Goal: Task Accomplishment & Management: Use online tool/utility

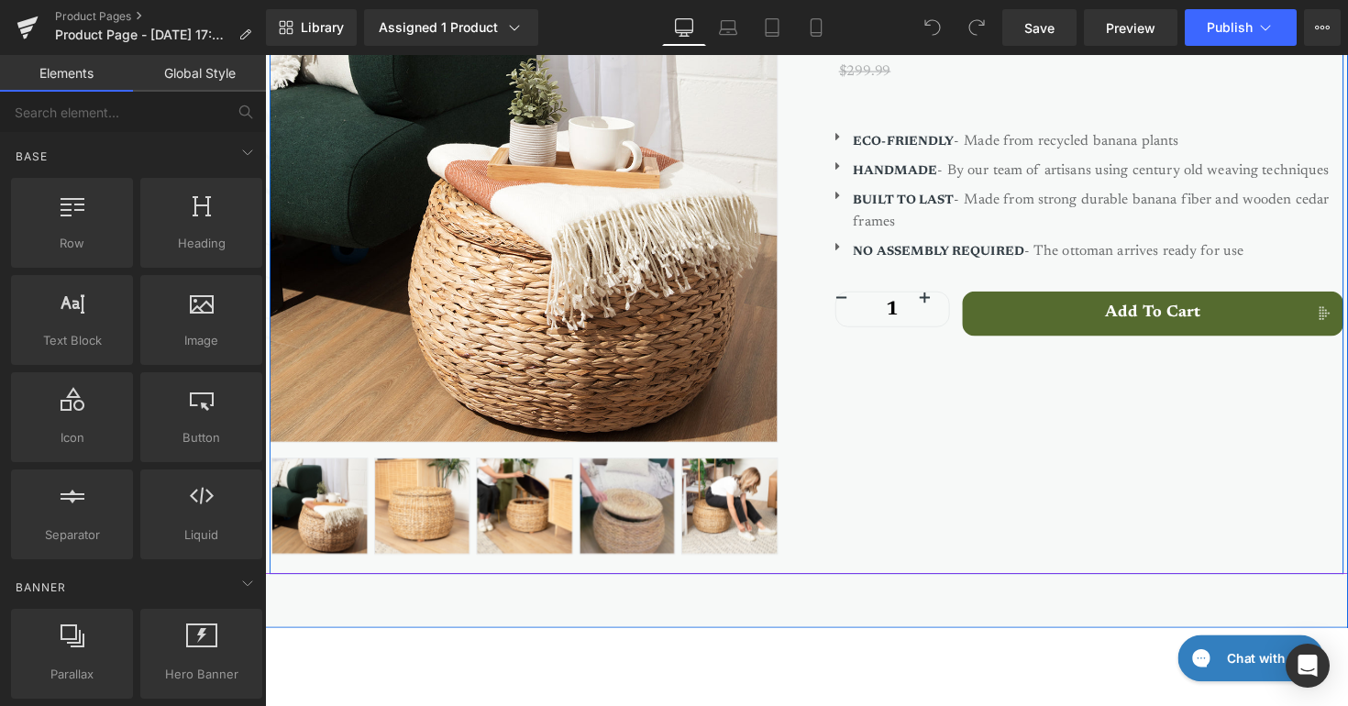
scroll to position [313, 0]
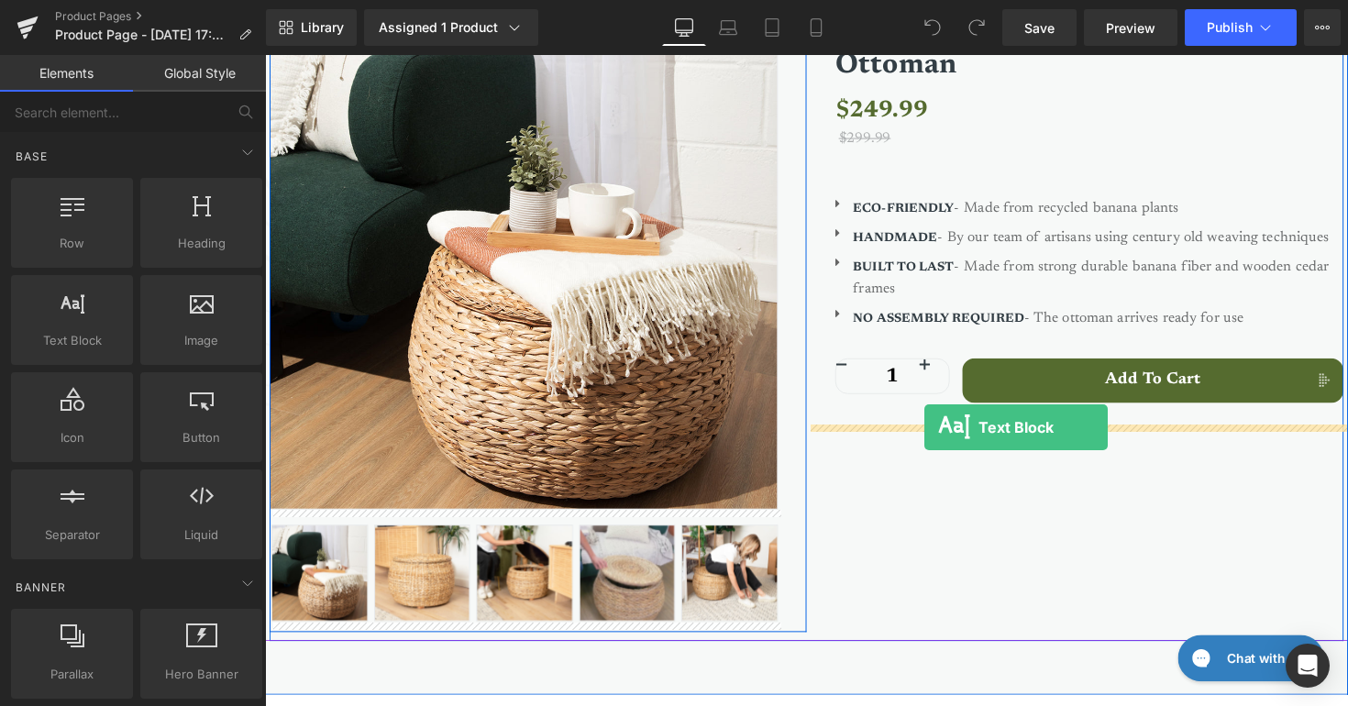
drag, startPoint x: 330, startPoint y: 380, endPoint x: 941, endPoint y: 437, distance: 613.5
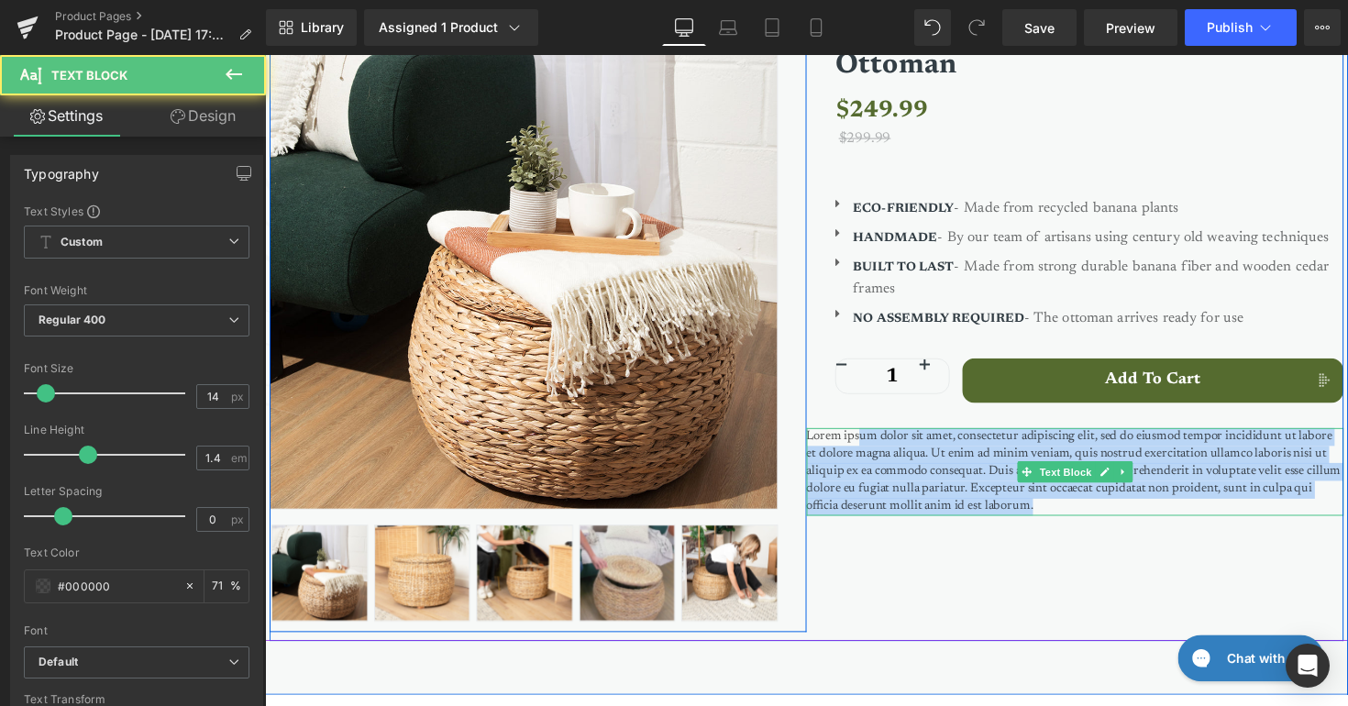
drag, startPoint x: 1069, startPoint y: 512, endPoint x: 873, endPoint y: 442, distance: 208.3
click at [873, 442] on p "Lorem ipsum dolor sit amet, consectetur adipiscing elit, sed do eiusmod tempor …" at bounding box center [1095, 483] width 550 height 90
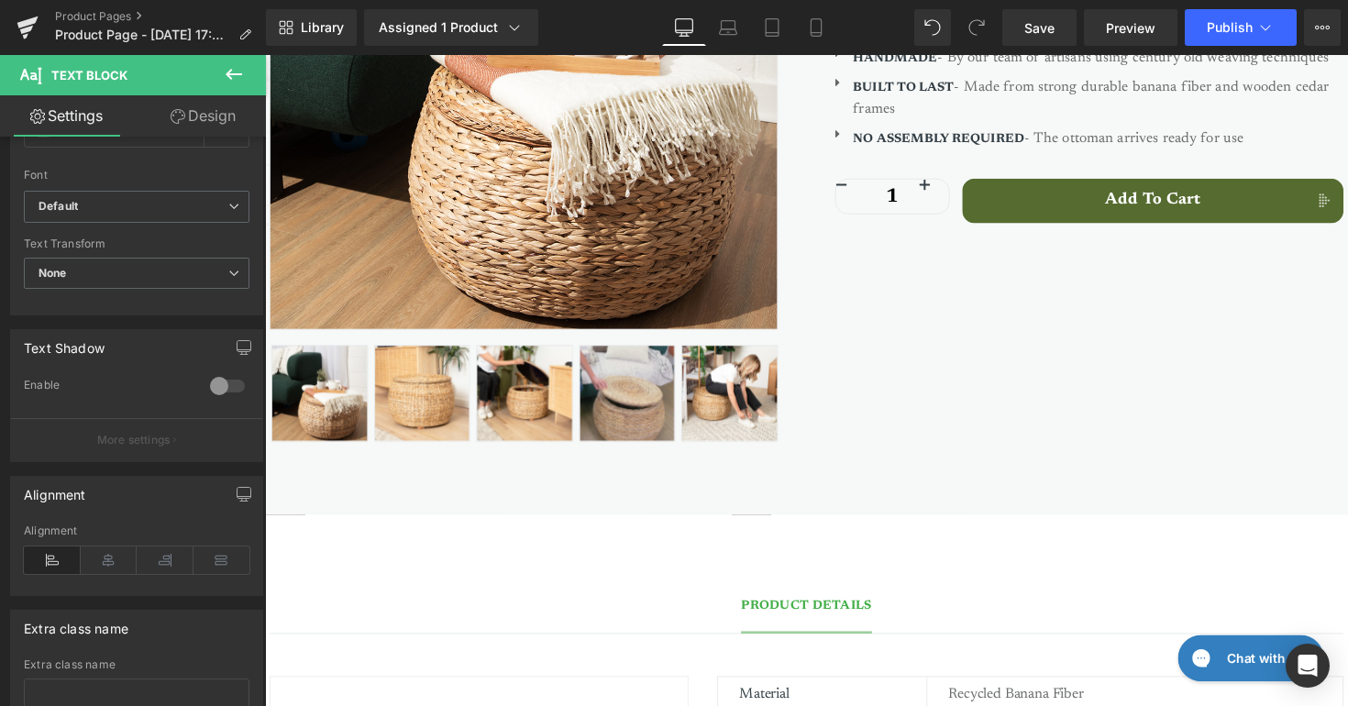
scroll to position [489, 0]
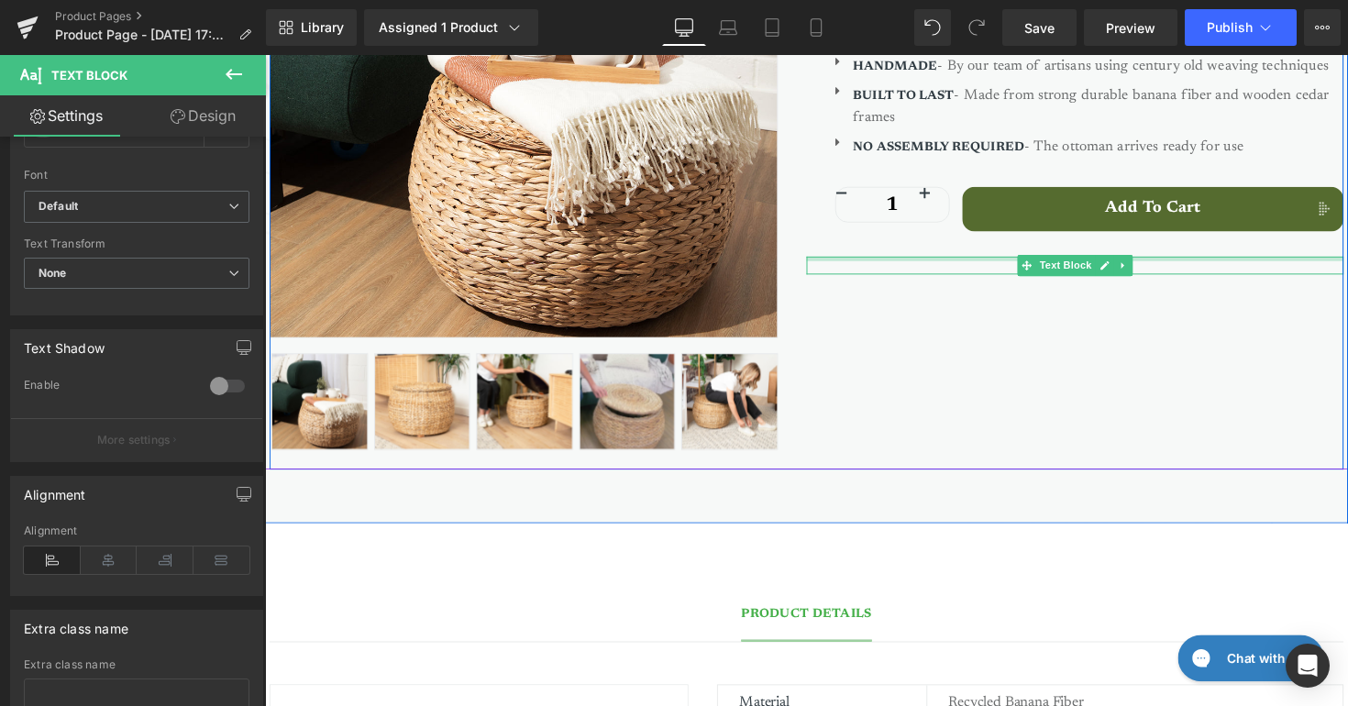
click at [874, 262] on div at bounding box center [1095, 263] width 550 height 5
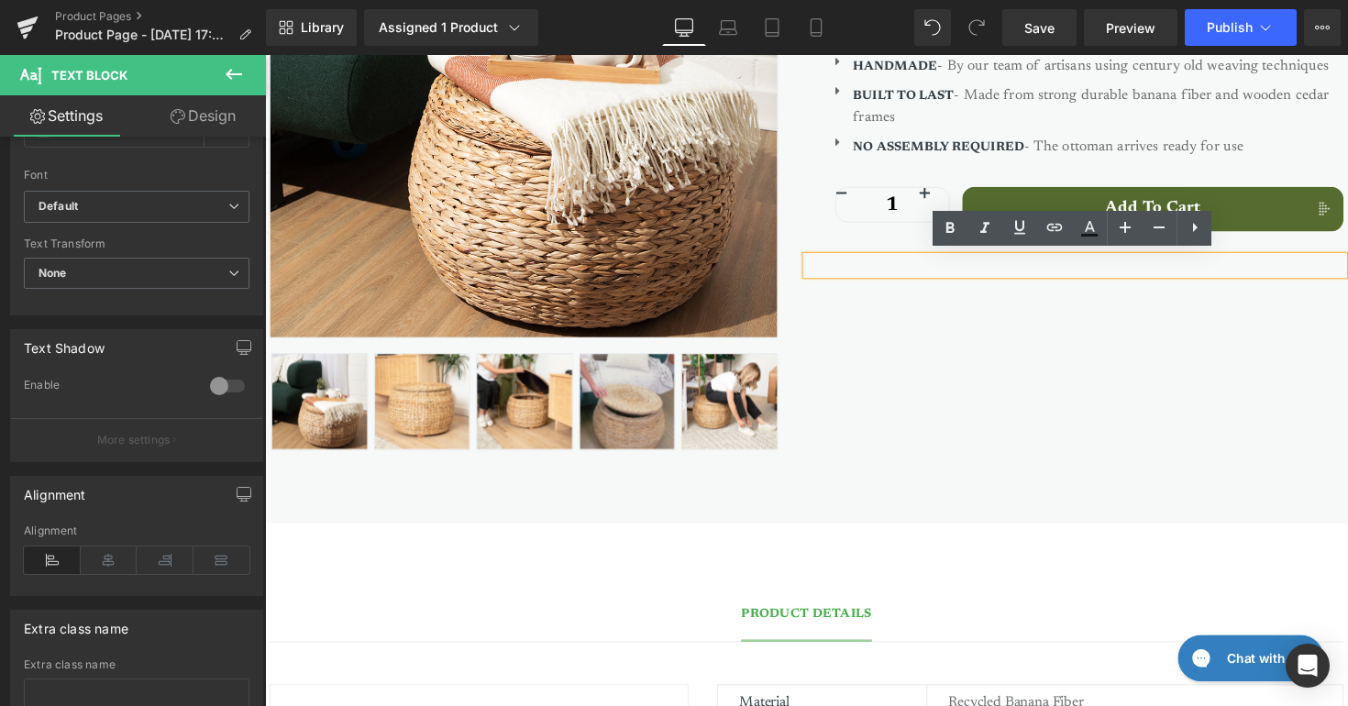
click at [1309, 381] on div "Sale Off (P) Image ‹" at bounding box center [820, 130] width 1101 height 700
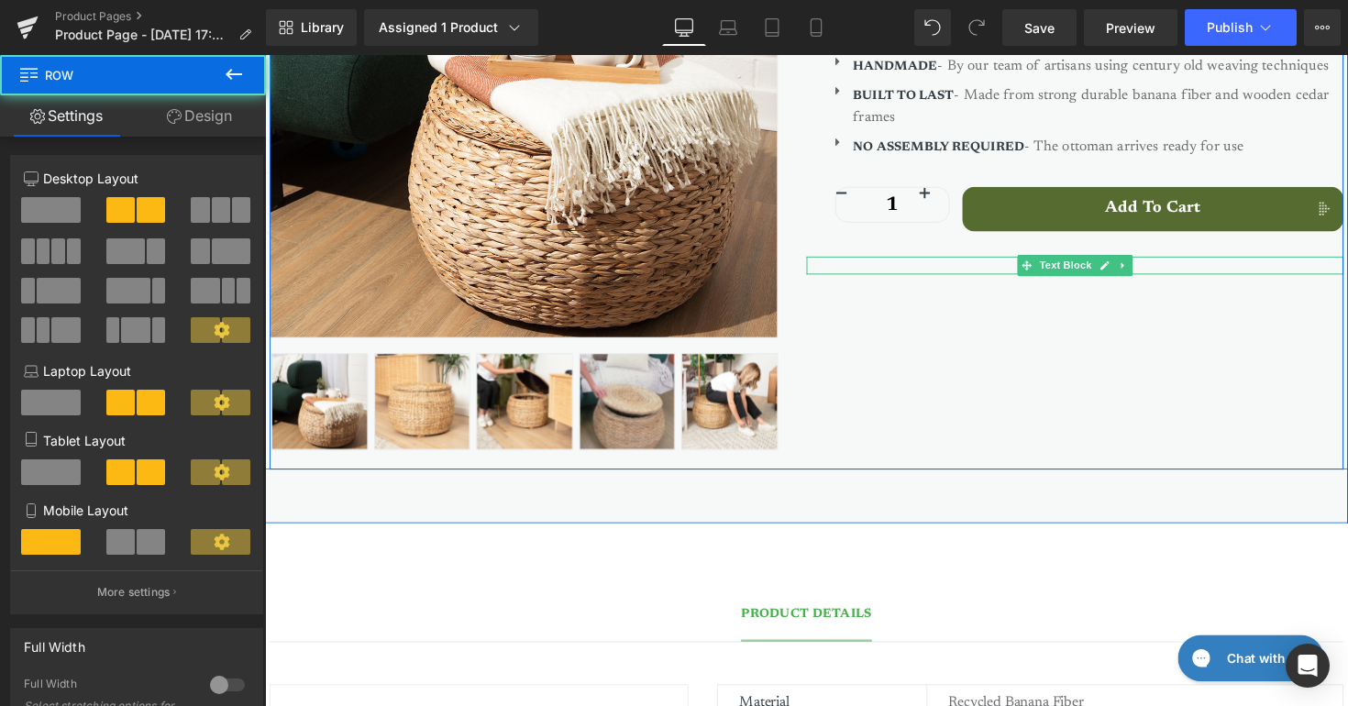
click at [1280, 271] on p at bounding box center [1095, 270] width 550 height 18
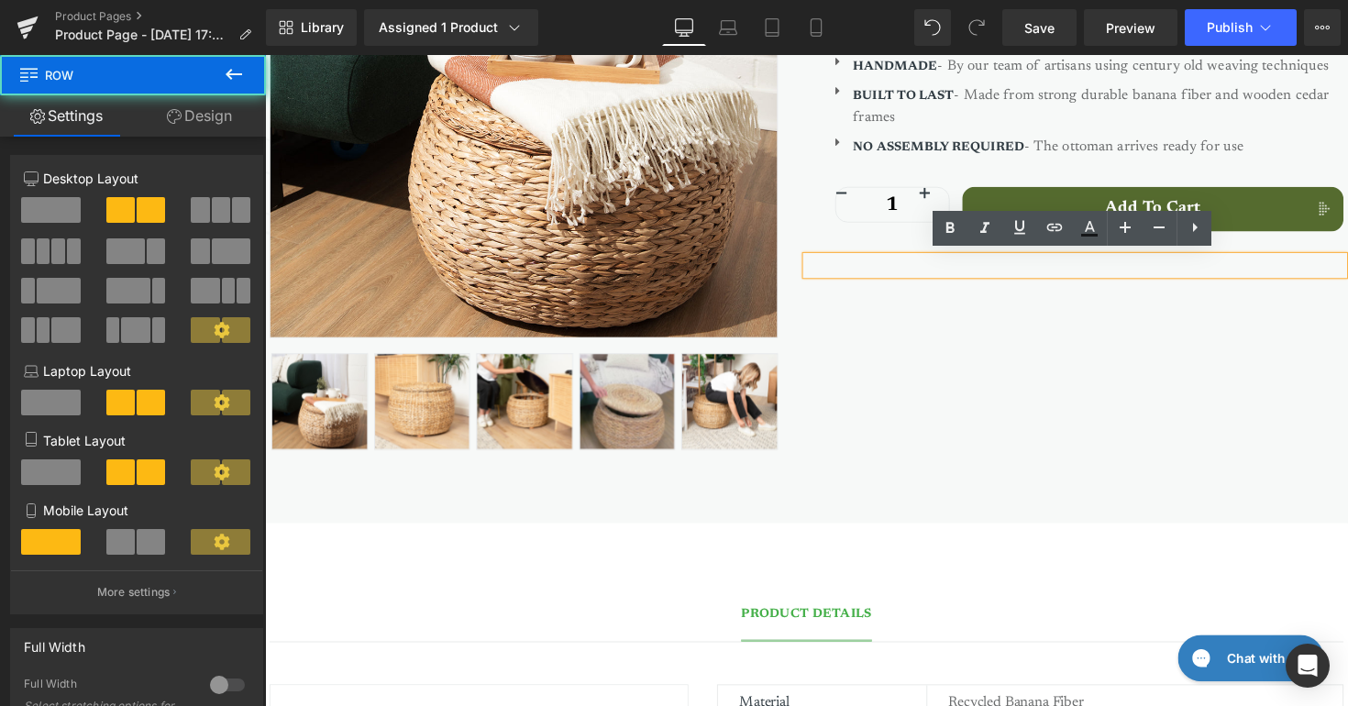
click at [1250, 390] on div "Sale Off (P) Image ‹" at bounding box center [820, 130] width 1101 height 700
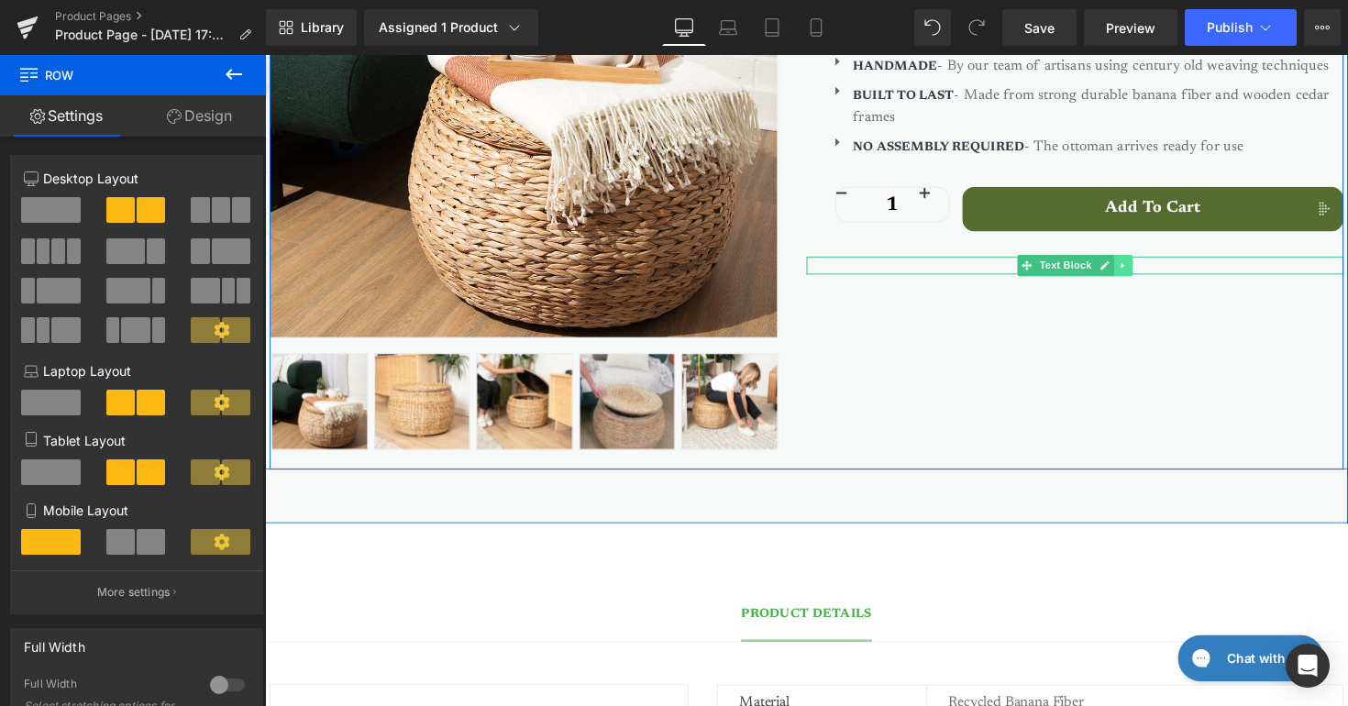
click at [1143, 267] on icon at bounding box center [1143, 270] width 3 height 6
click at [1159, 270] on link at bounding box center [1154, 271] width 19 height 22
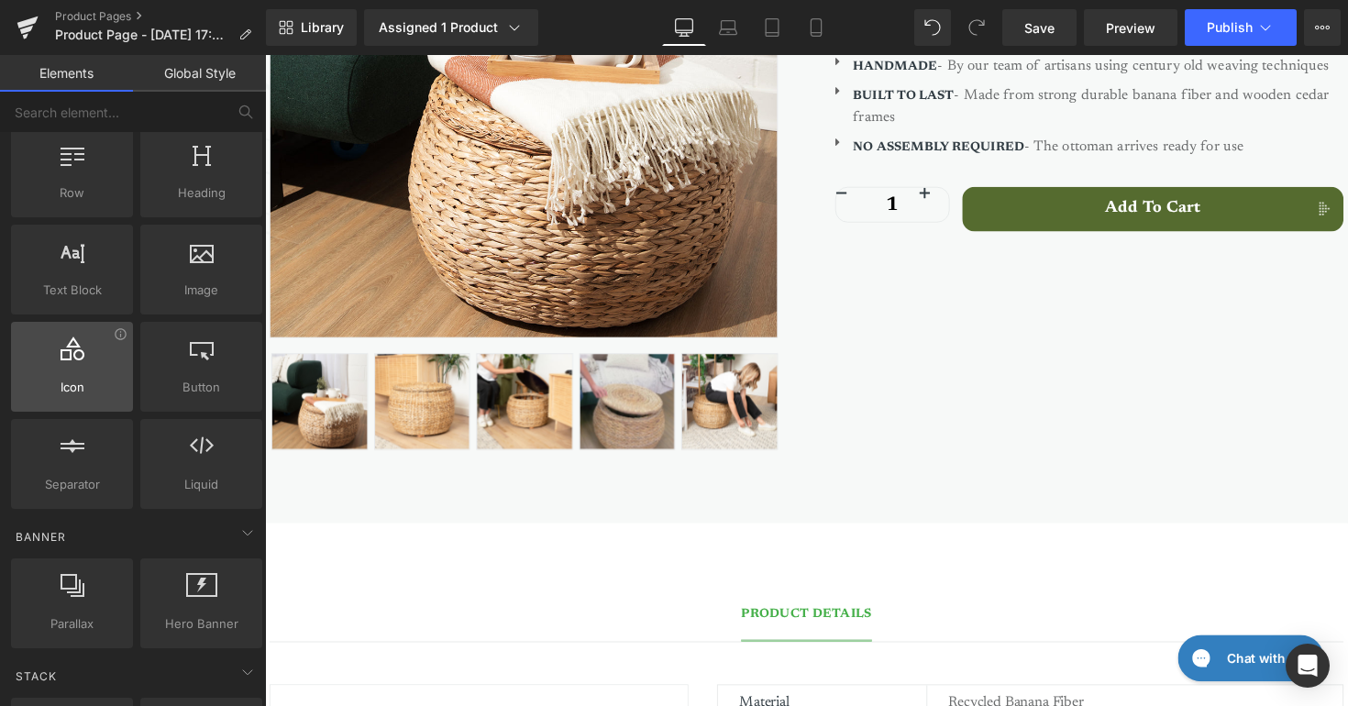
scroll to position [0, 0]
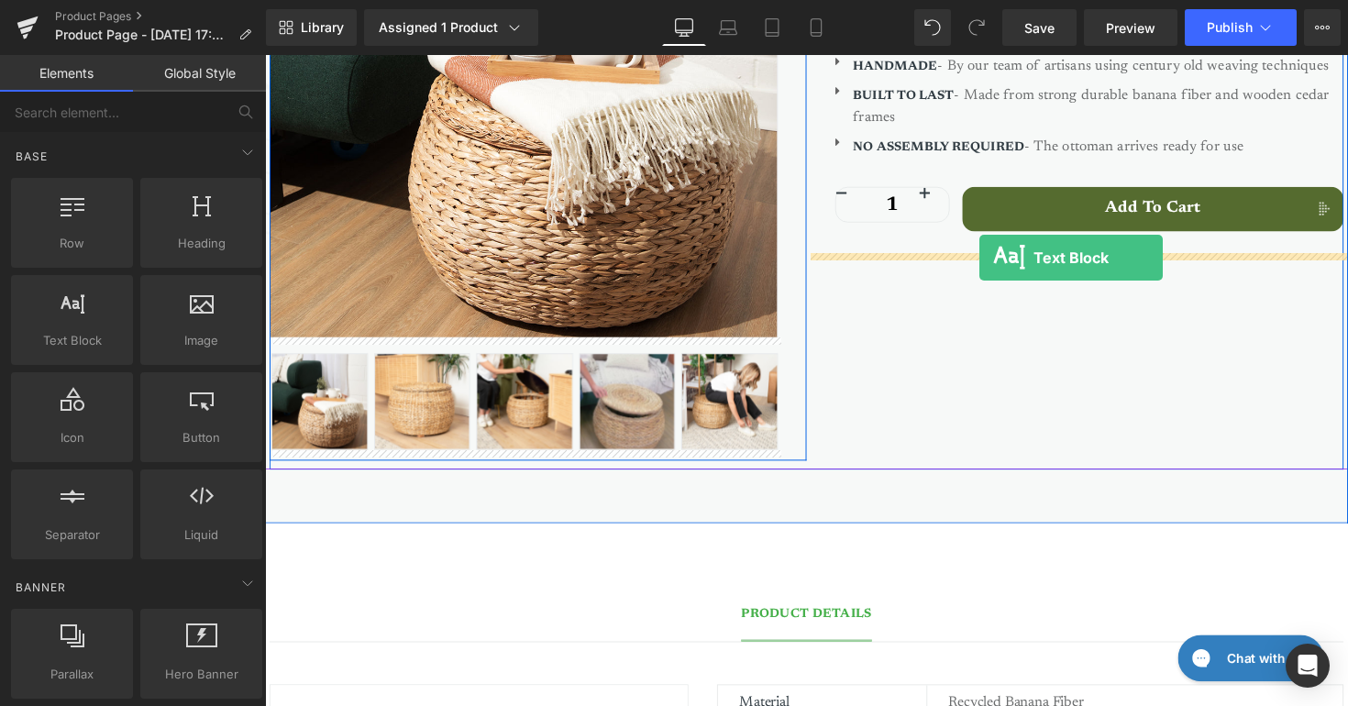
drag, startPoint x: 341, startPoint y: 375, endPoint x: 997, endPoint y: 262, distance: 665.5
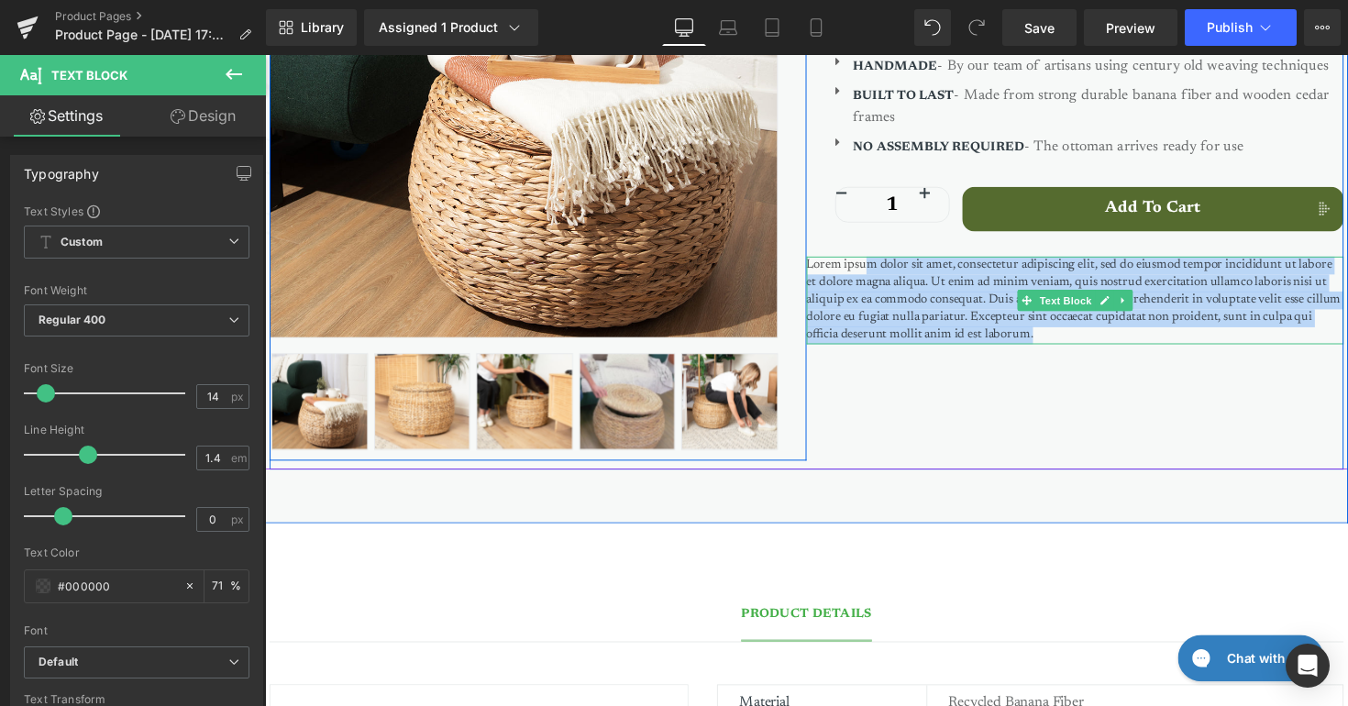
drag, startPoint x: 1069, startPoint y: 336, endPoint x: 881, endPoint y: 268, distance: 199.9
click at [881, 268] on p "Lorem ipsum dolor sit amet, consectetur adipiscing elit, sed do eiusmod tempor …" at bounding box center [1095, 306] width 550 height 90
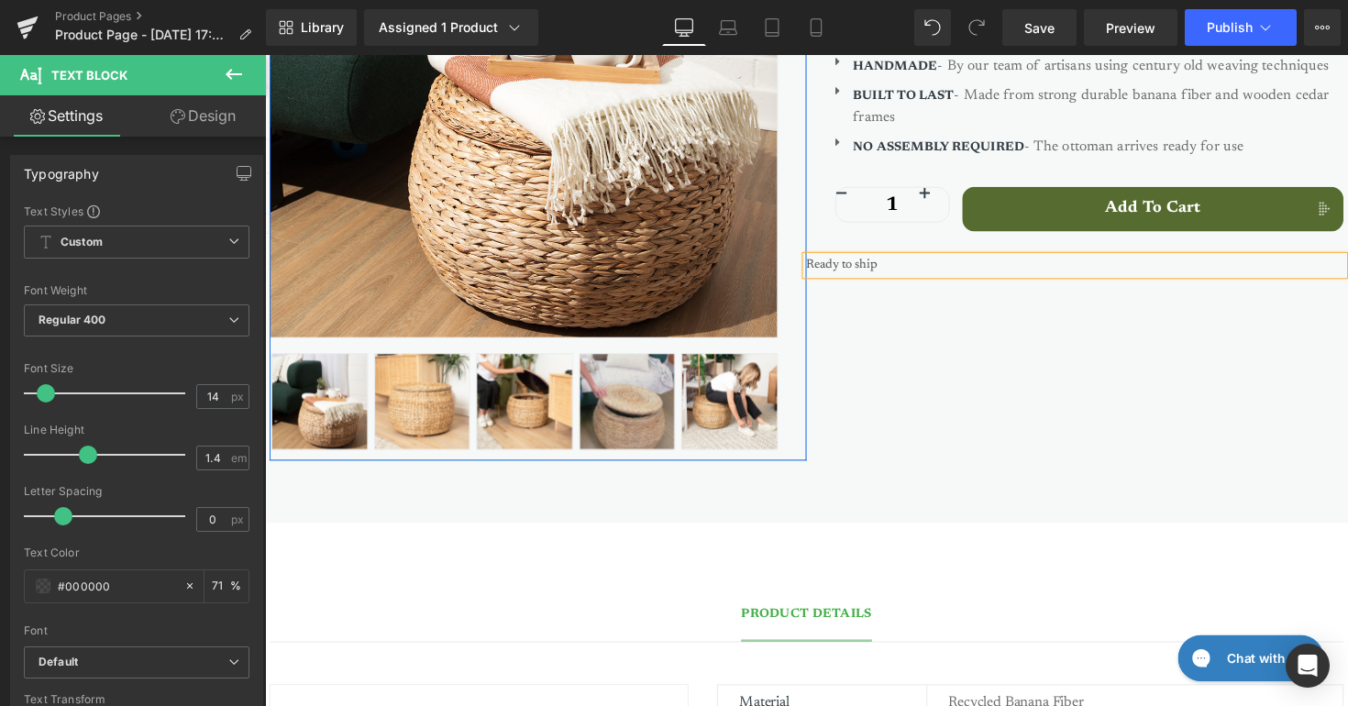
click at [874, 267] on p "Ready to ship" at bounding box center [1095, 270] width 550 height 18
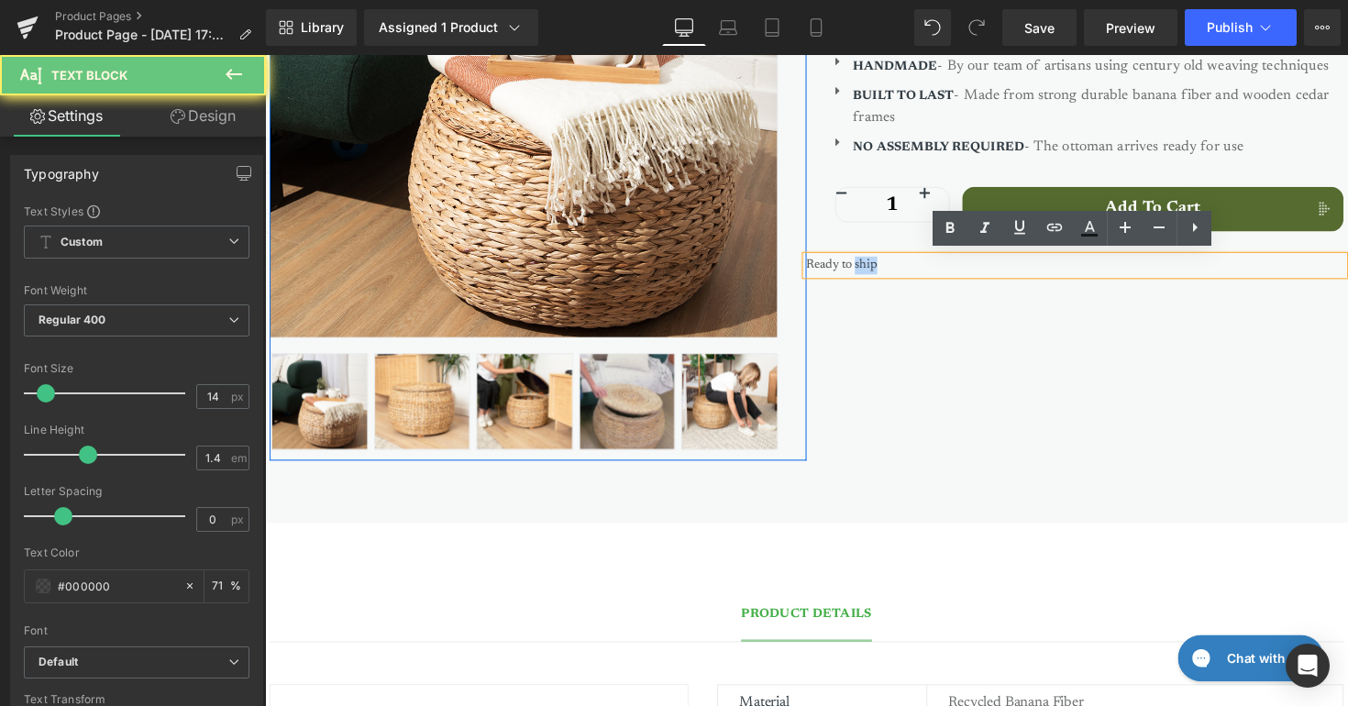
click at [874, 267] on p "Ready to ship" at bounding box center [1095, 270] width 550 height 18
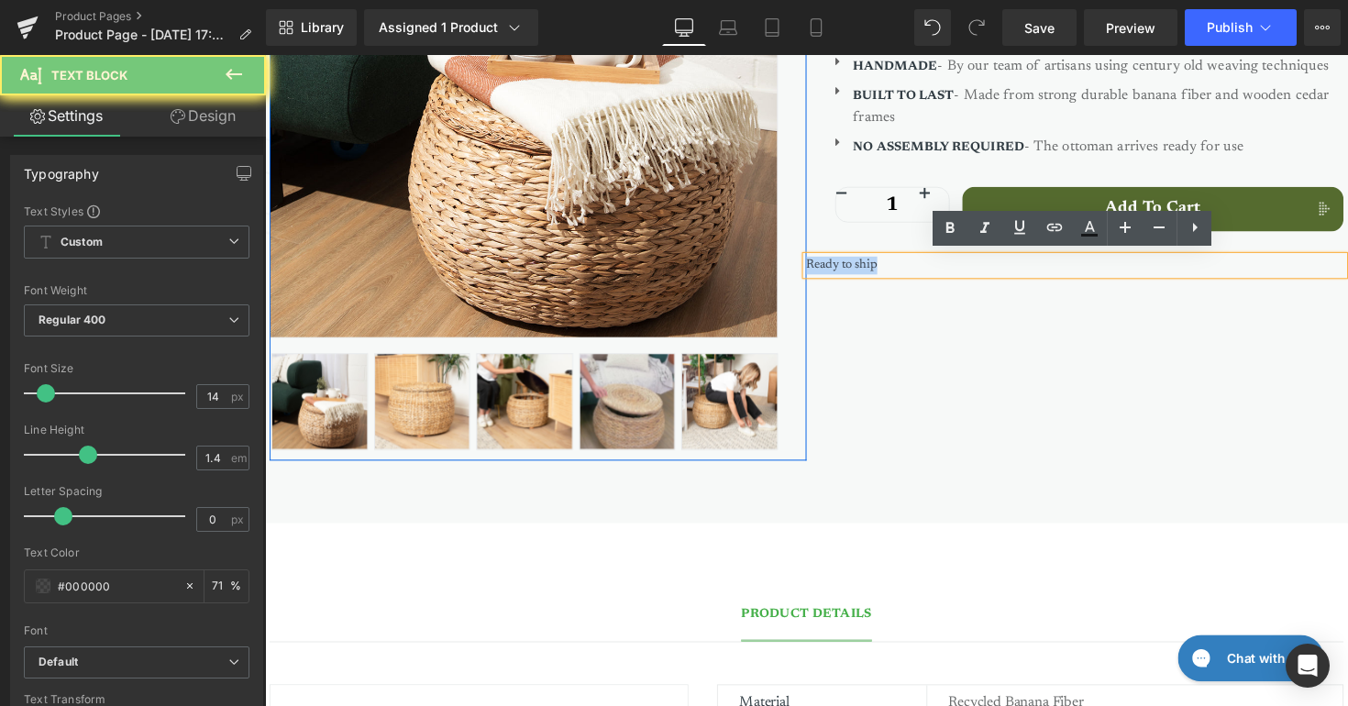
click at [874, 267] on p "Ready to ship" at bounding box center [1095, 270] width 550 height 18
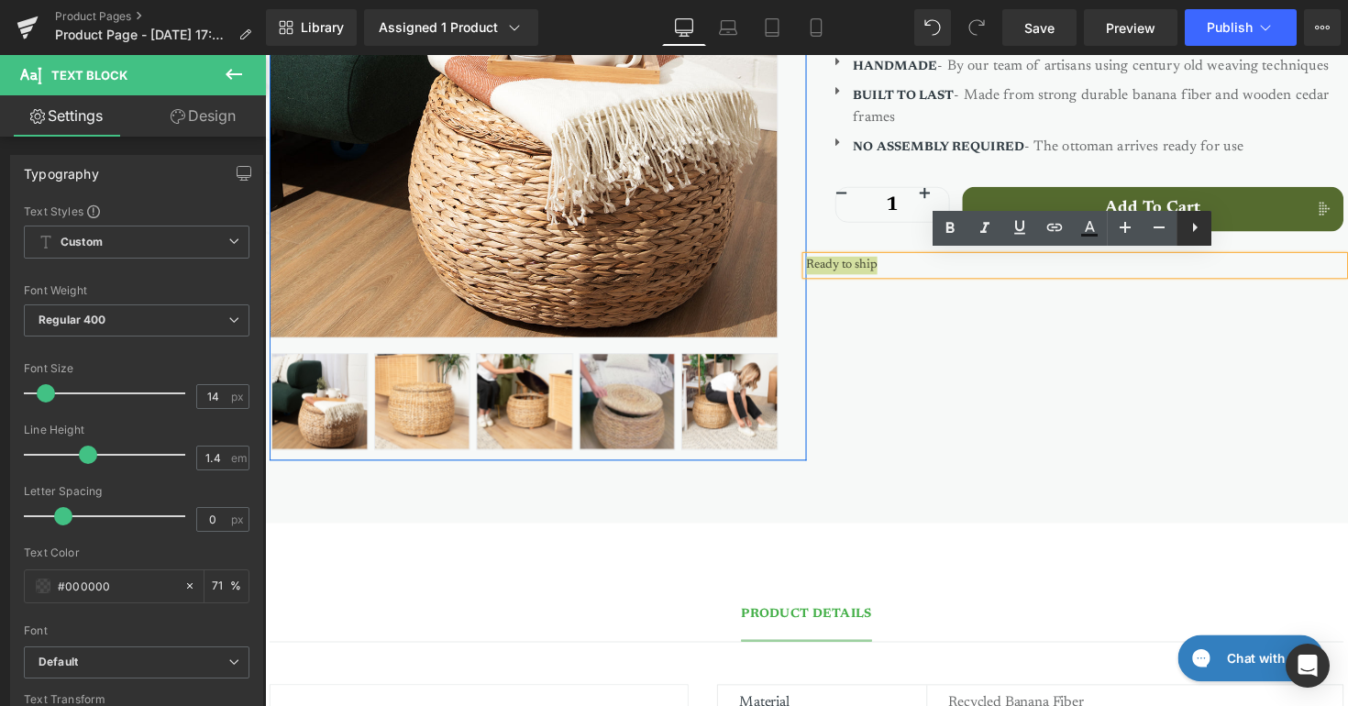
click at [1189, 227] on icon at bounding box center [1195, 227] width 22 height 22
click at [1177, 294] on div "Sale Off (P) Image ‹" at bounding box center [820, 130] width 1101 height 700
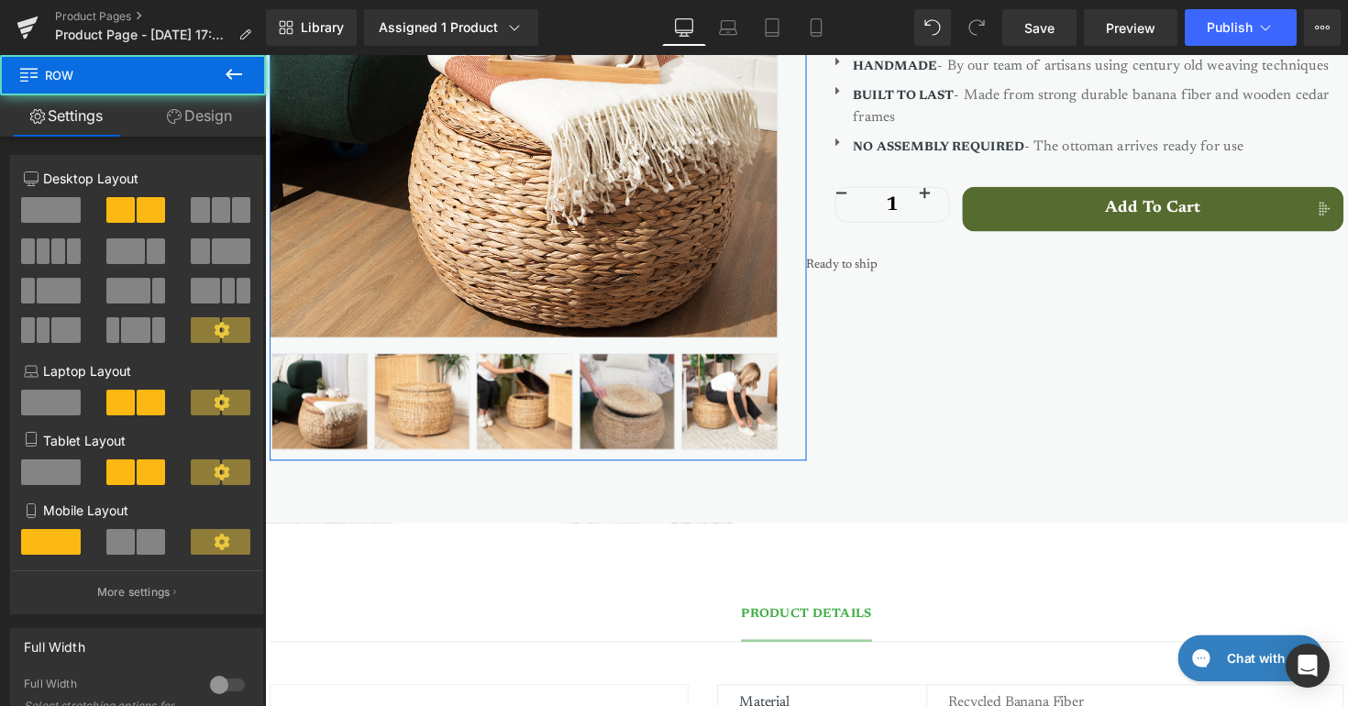
click at [1177, 265] on p "Ready to ship" at bounding box center [1095, 270] width 550 height 18
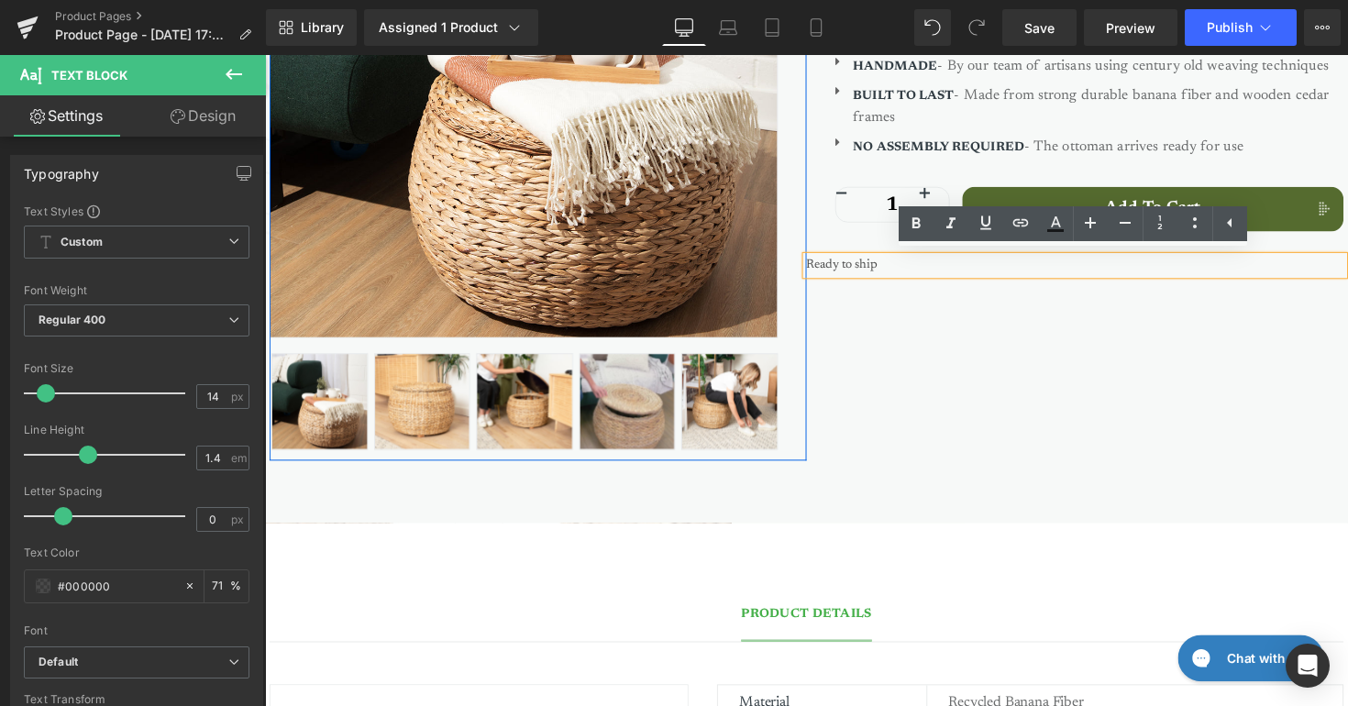
click at [1175, 309] on div "Sale Off (P) Image ‹" at bounding box center [820, 130] width 1101 height 700
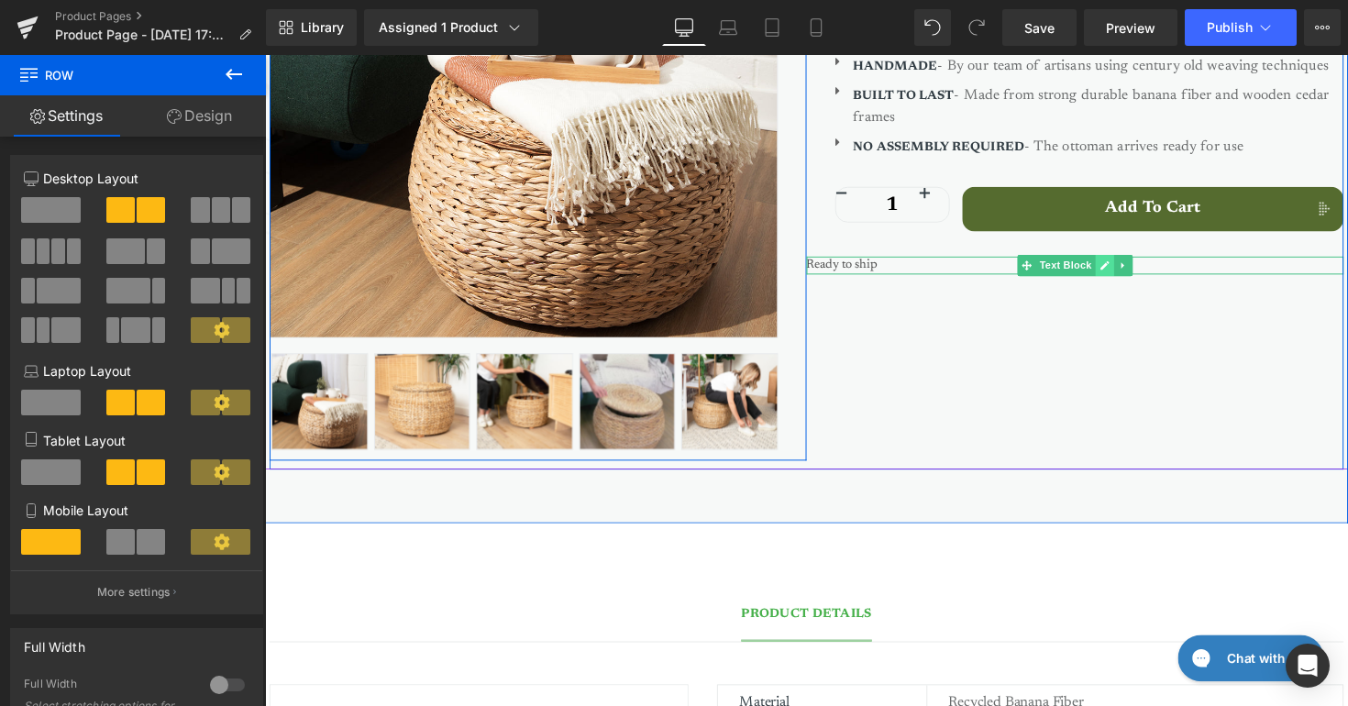
click at [1128, 266] on icon at bounding box center [1125, 270] width 9 height 9
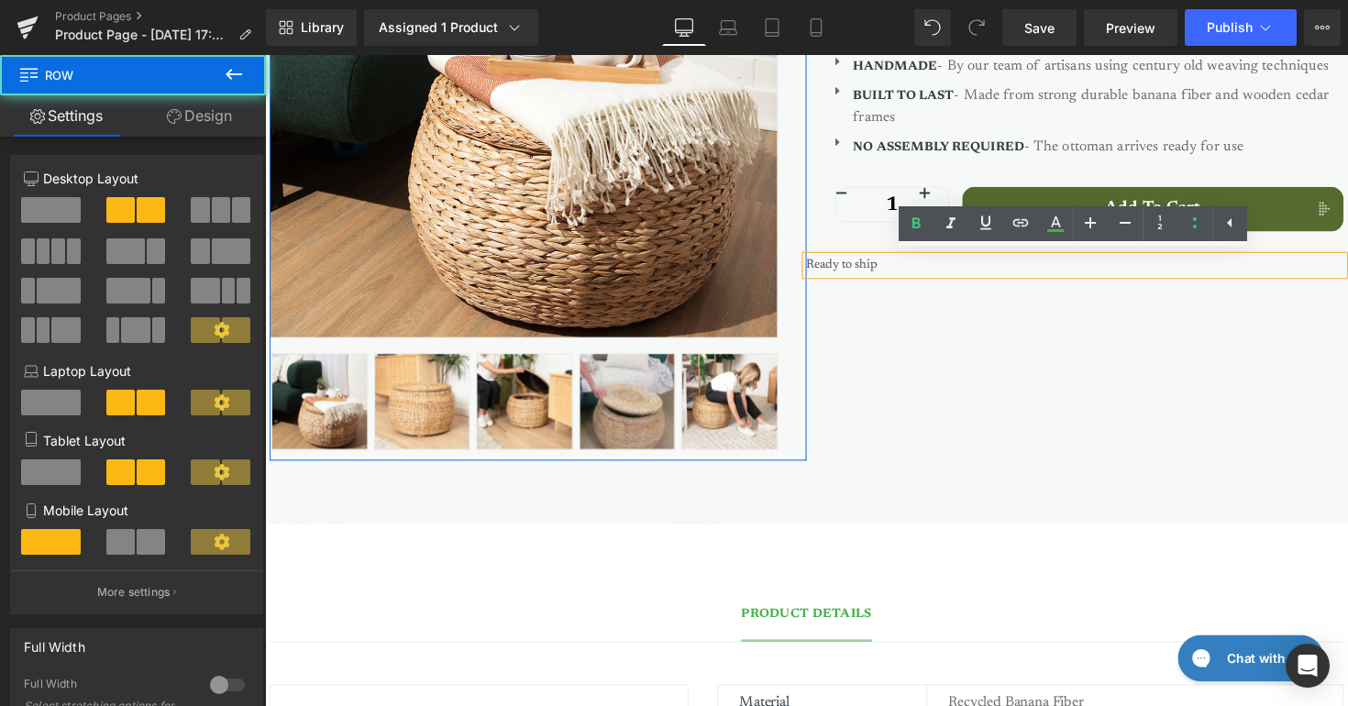
click at [1152, 333] on div "Sale Off (P) Image ‹" at bounding box center [820, 130] width 1101 height 700
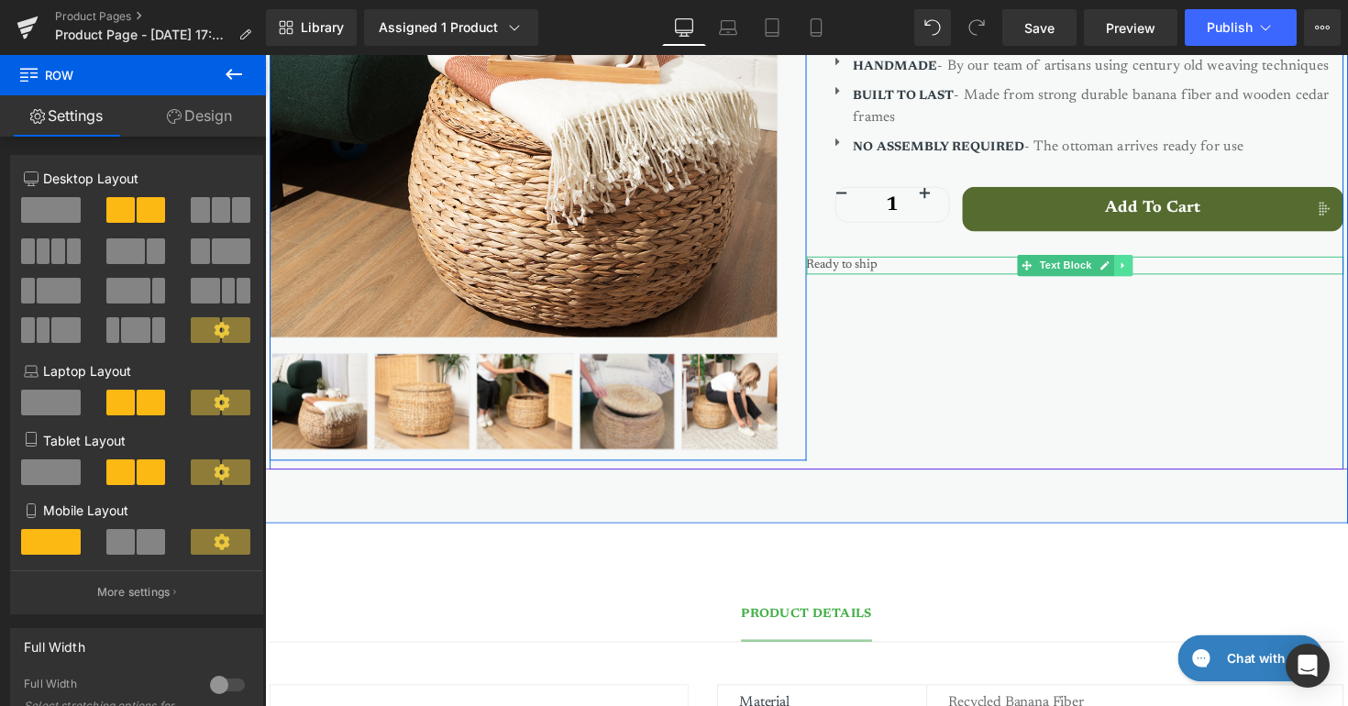
click at [1143, 265] on icon at bounding box center [1144, 270] width 10 height 11
click at [1153, 268] on icon at bounding box center [1154, 270] width 10 height 11
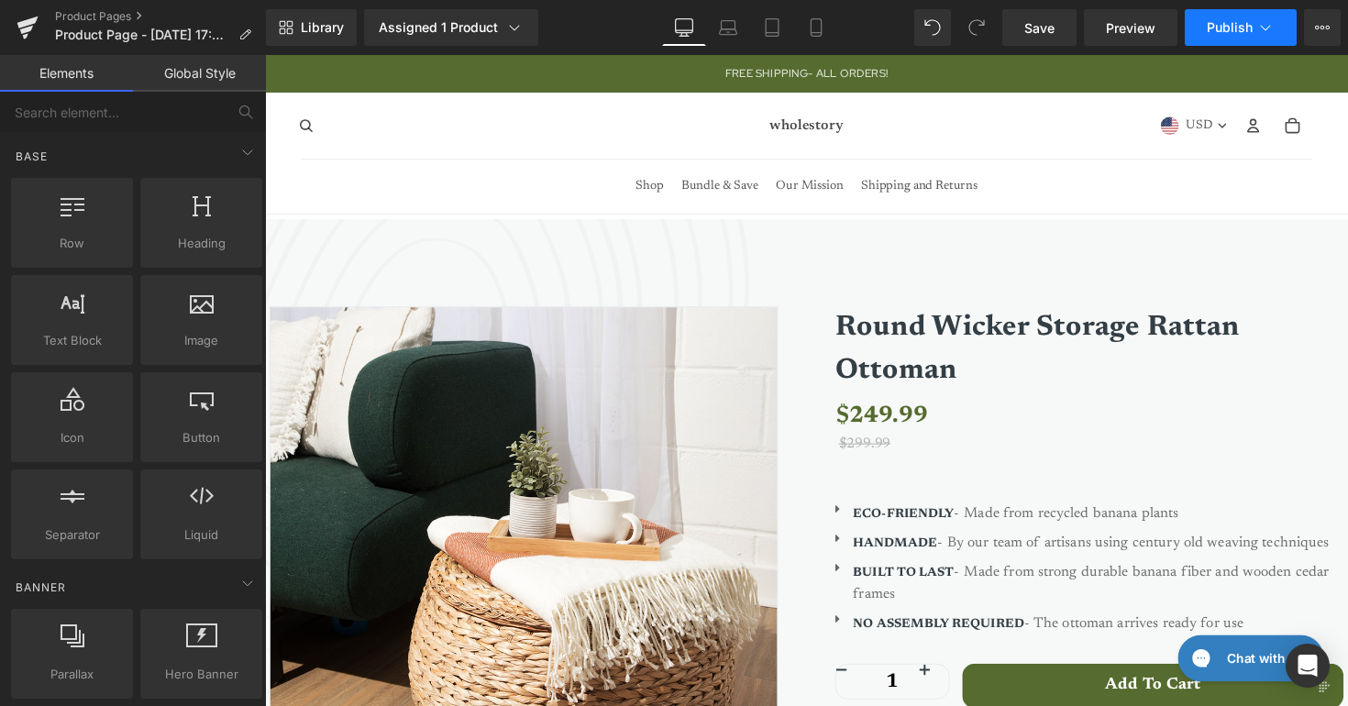
click at [1213, 20] on span "Publish" at bounding box center [1230, 27] width 46 height 15
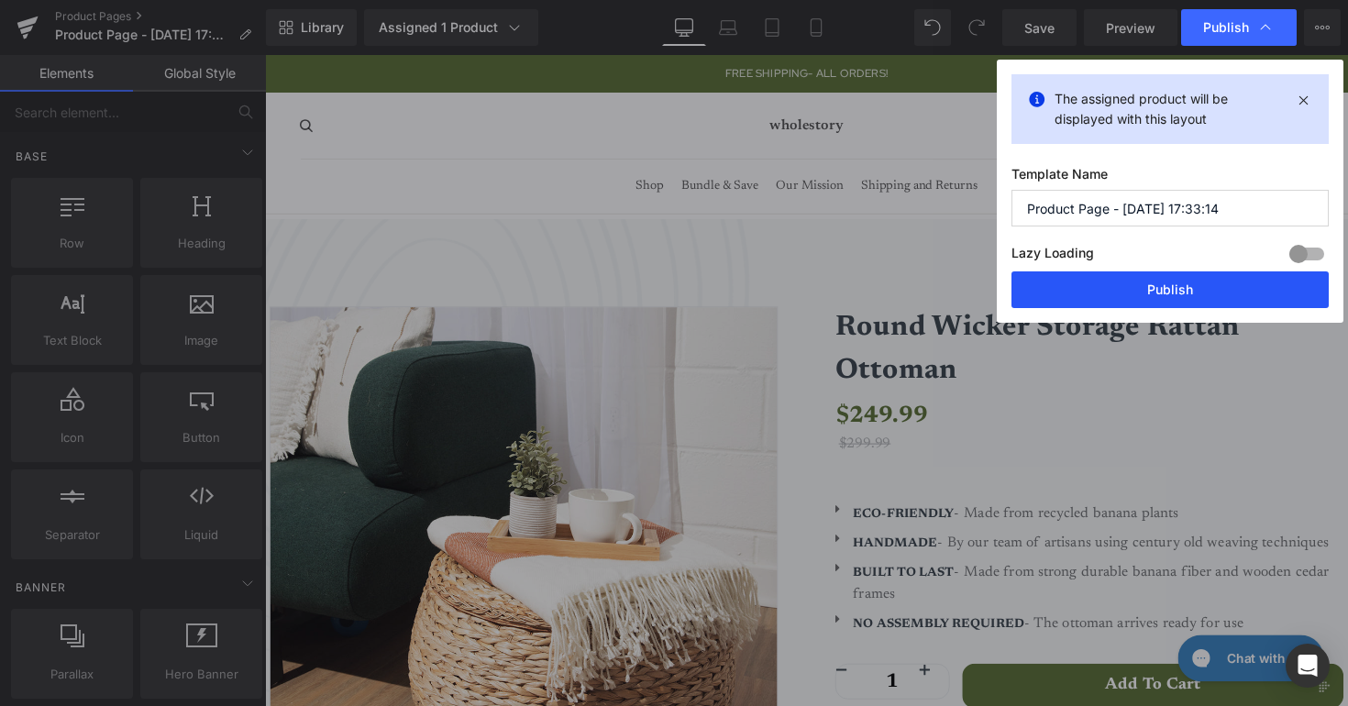
click at [1136, 284] on button "Publish" at bounding box center [1170, 290] width 317 height 37
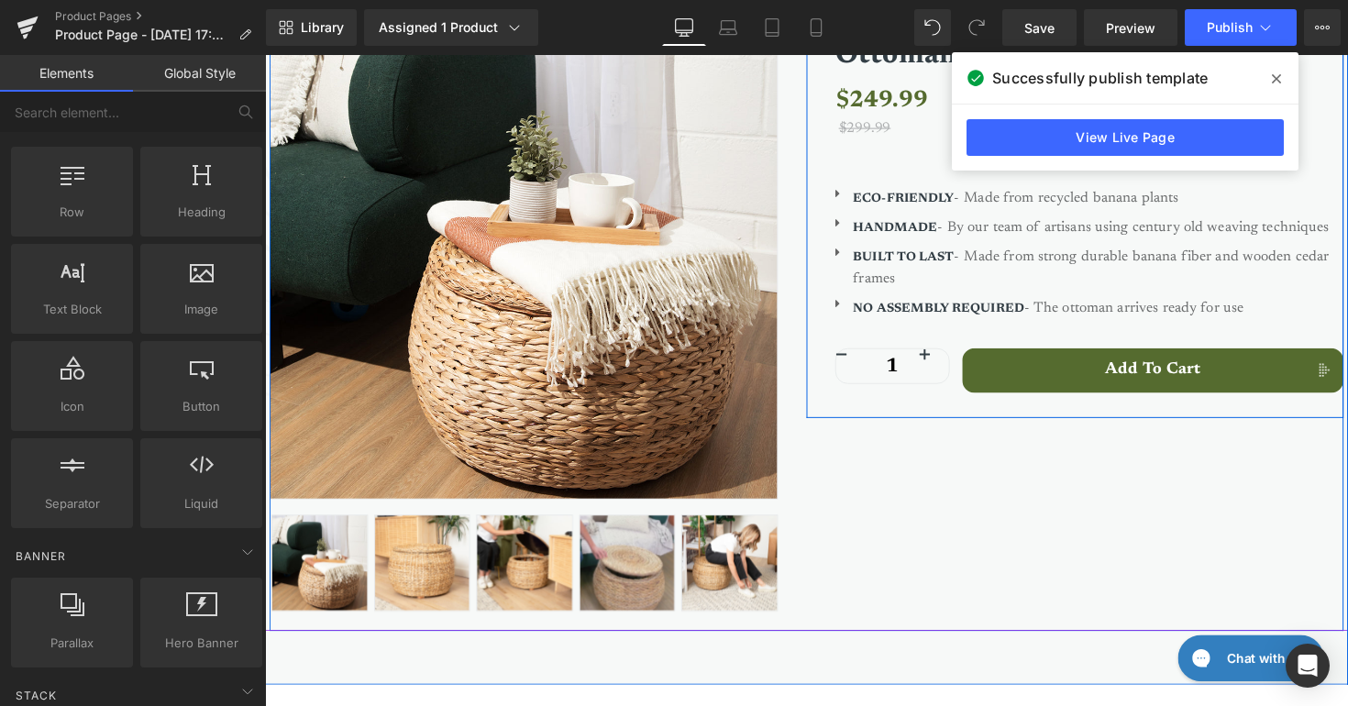
scroll to position [497, 0]
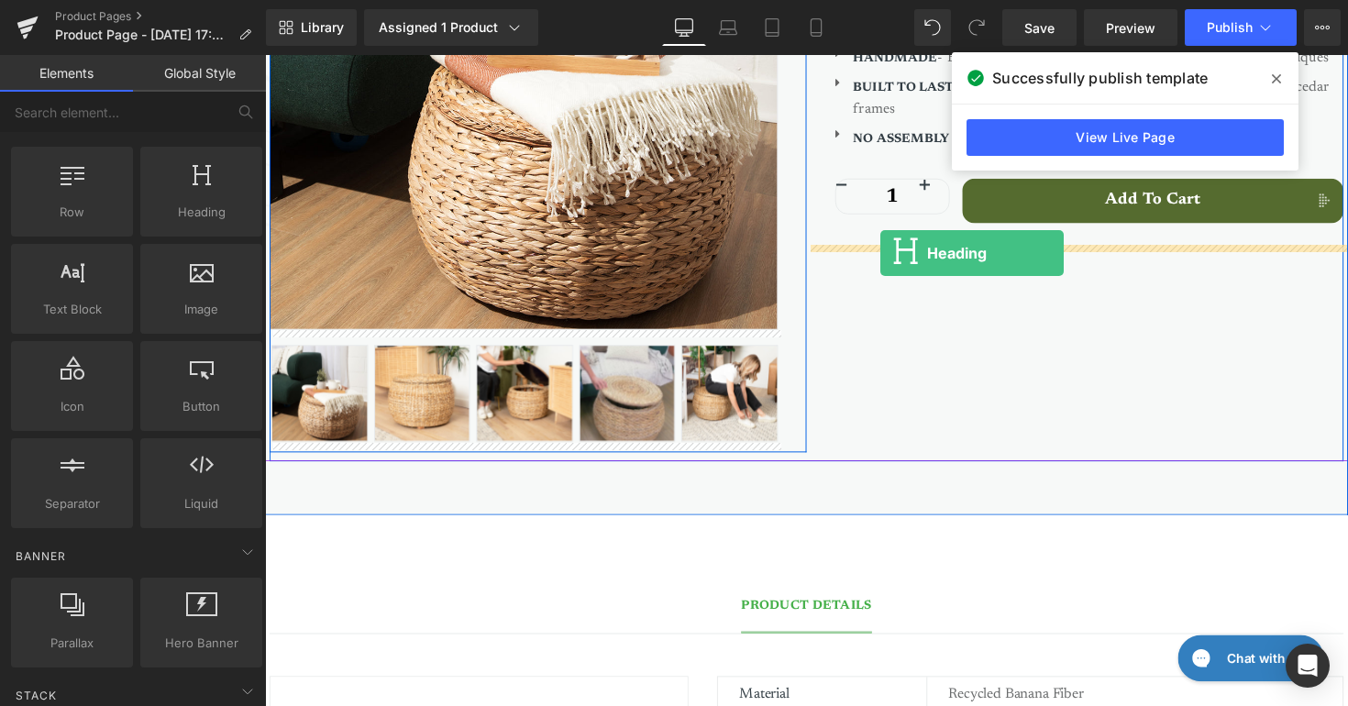
drag, startPoint x: 479, startPoint y: 250, endPoint x: 895, endPoint y: 258, distance: 416.5
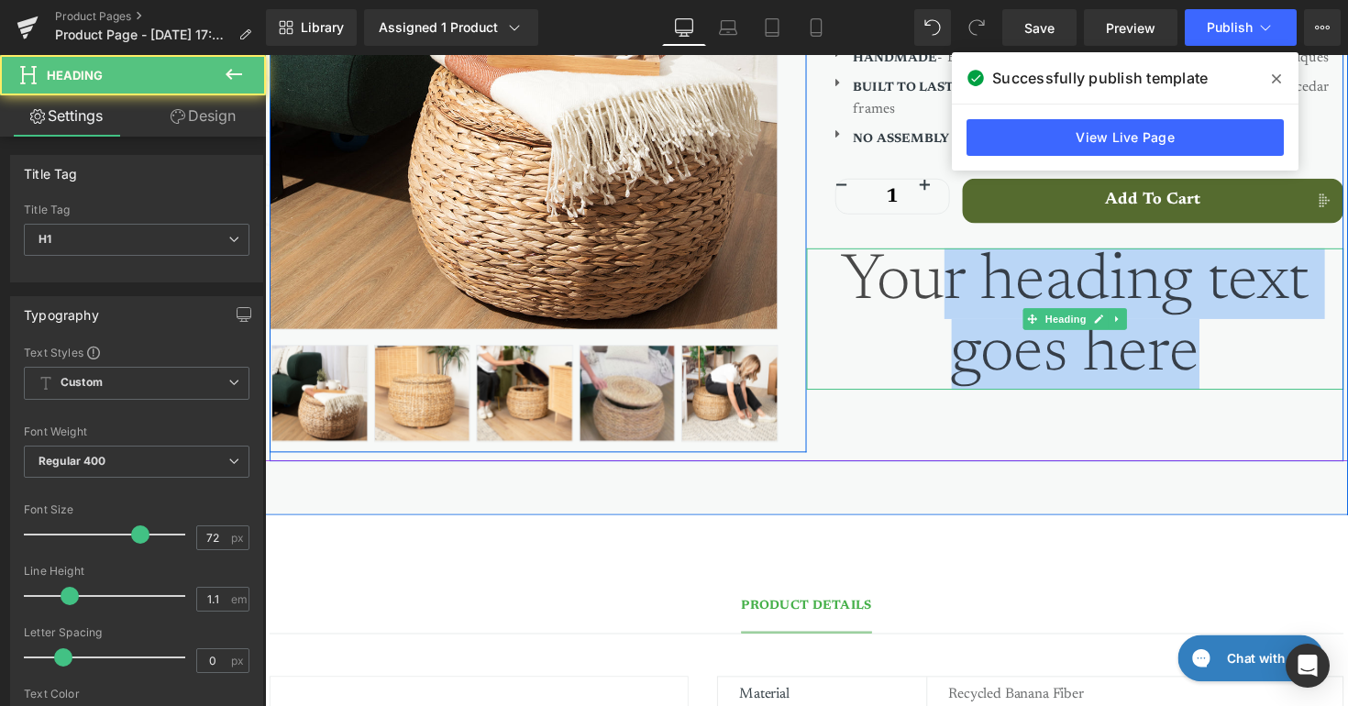
drag, startPoint x: 1240, startPoint y: 371, endPoint x: 948, endPoint y: 285, distance: 304.2
click at [948, 285] on h1 "Your heading text goes here" at bounding box center [1095, 325] width 550 height 145
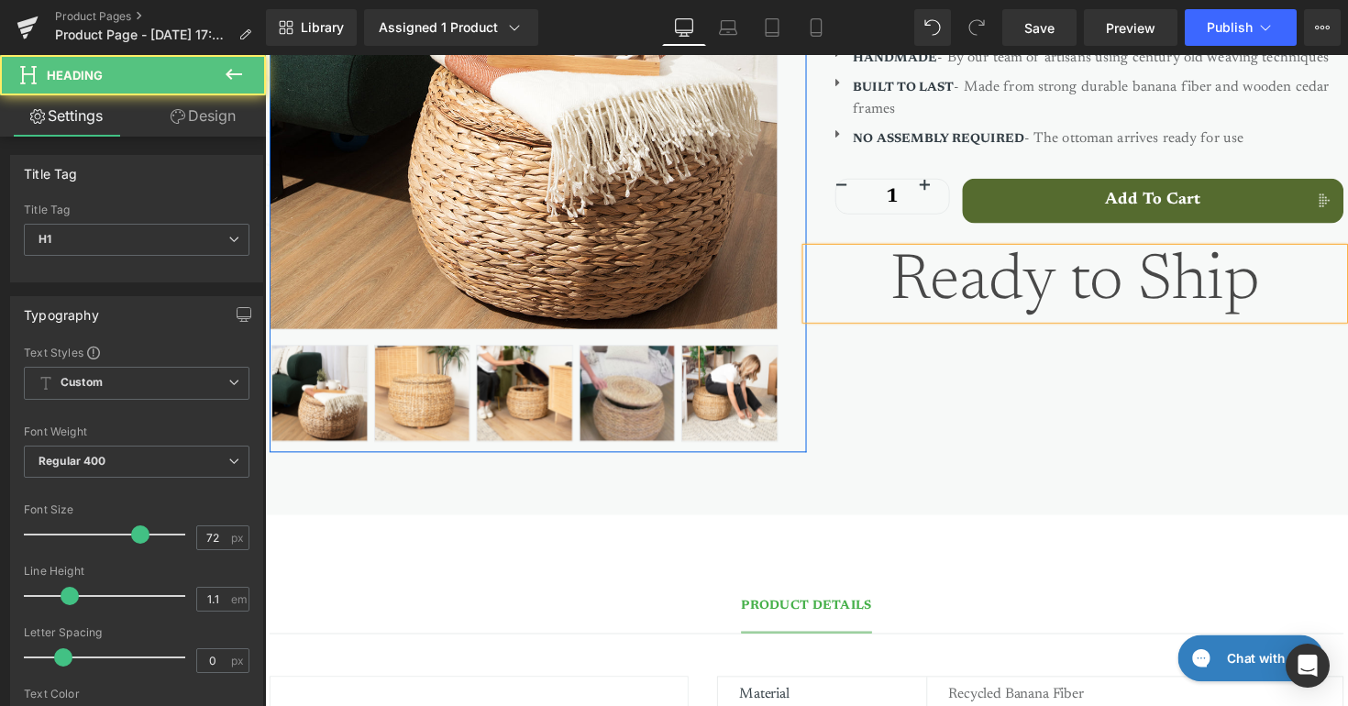
click at [966, 286] on h1 "Ready to Ship" at bounding box center [1095, 289] width 550 height 72
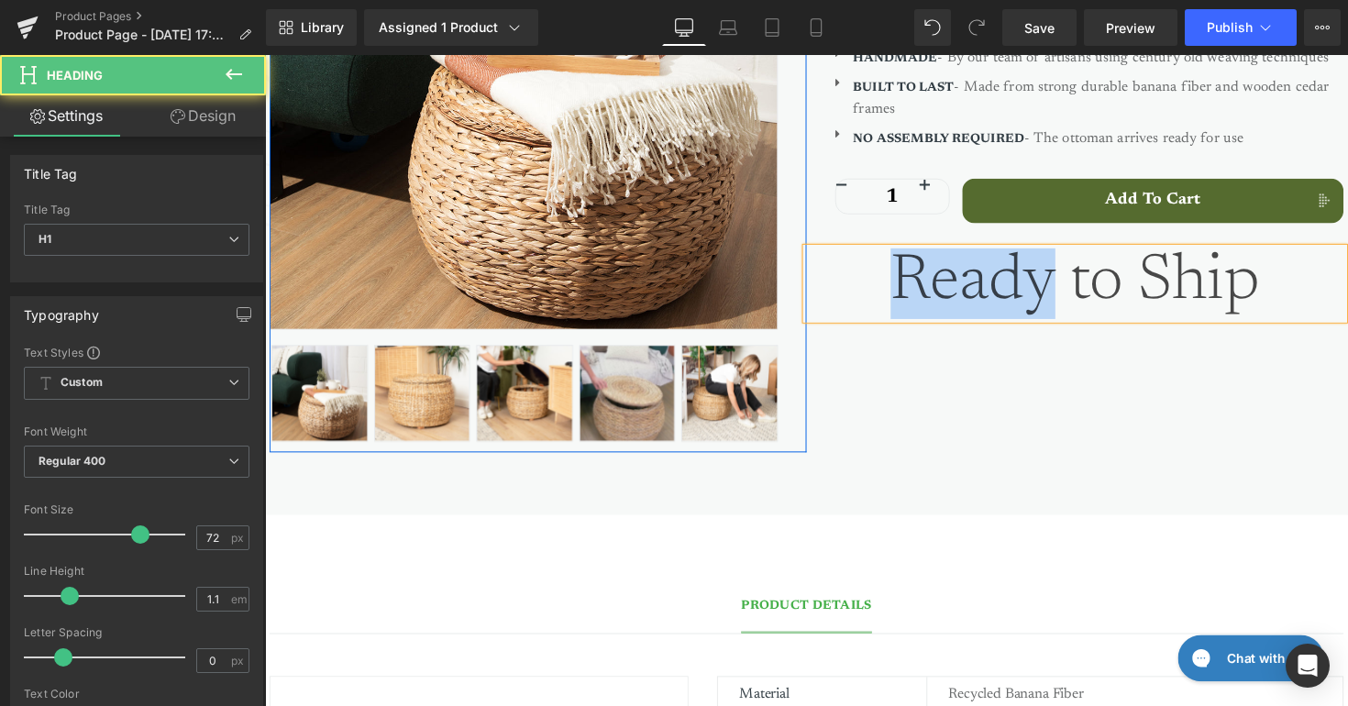
click at [966, 286] on h1 "Ready to Ship" at bounding box center [1095, 289] width 550 height 72
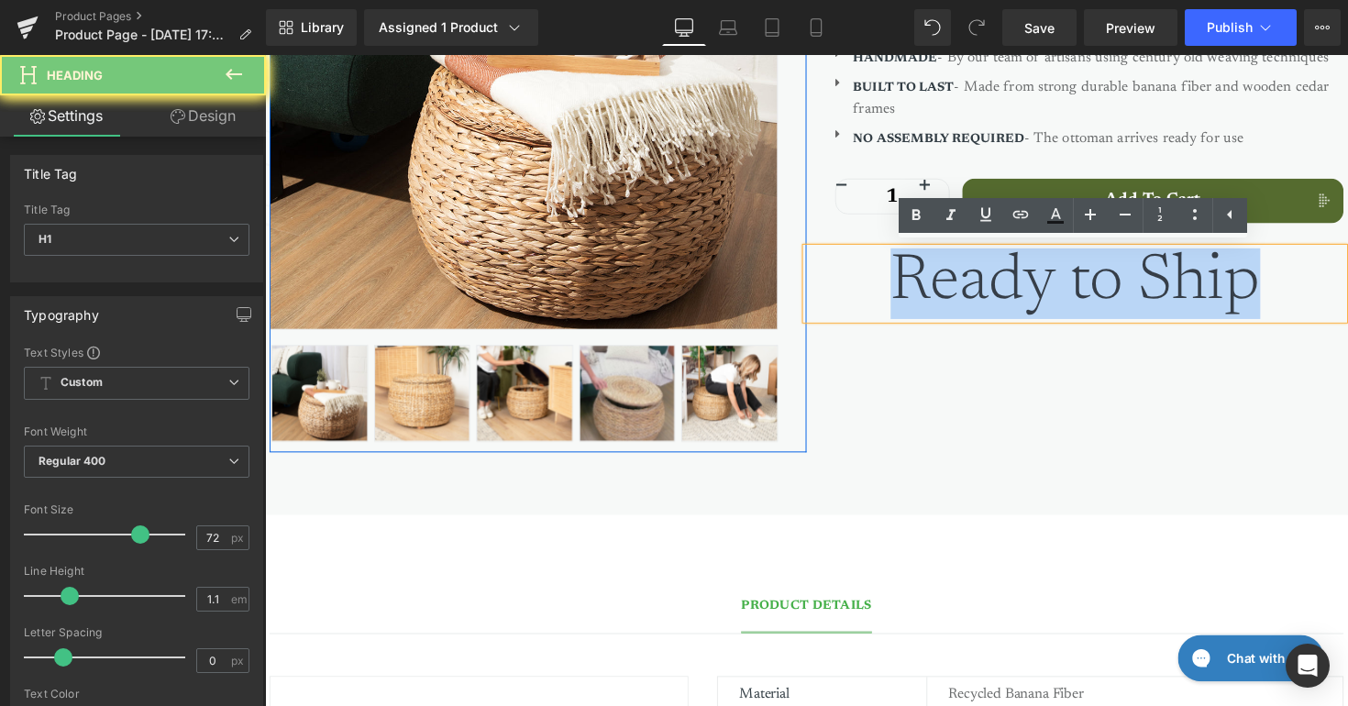
click at [966, 286] on h1 "Ready to Ship" at bounding box center [1095, 289] width 550 height 72
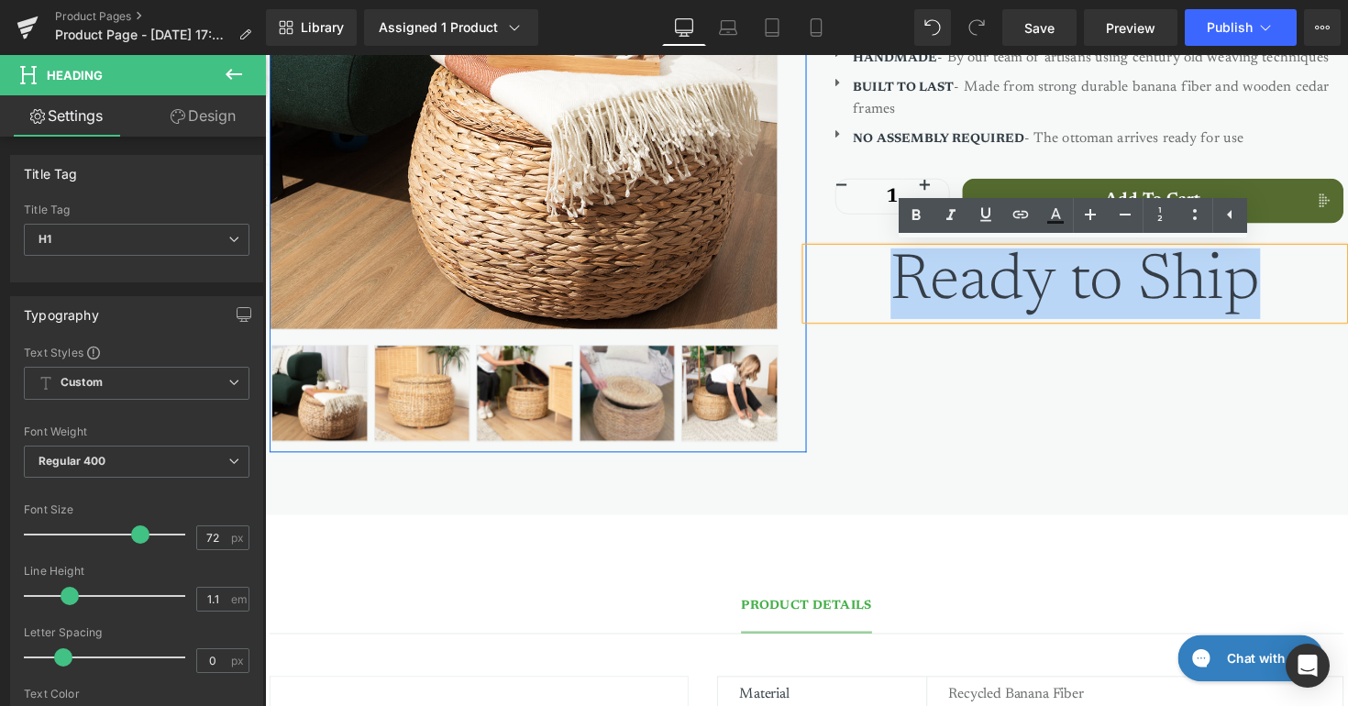
click at [1314, 402] on div "Sale Off (P) Image ‹" at bounding box center [820, 122] width 1101 height 700
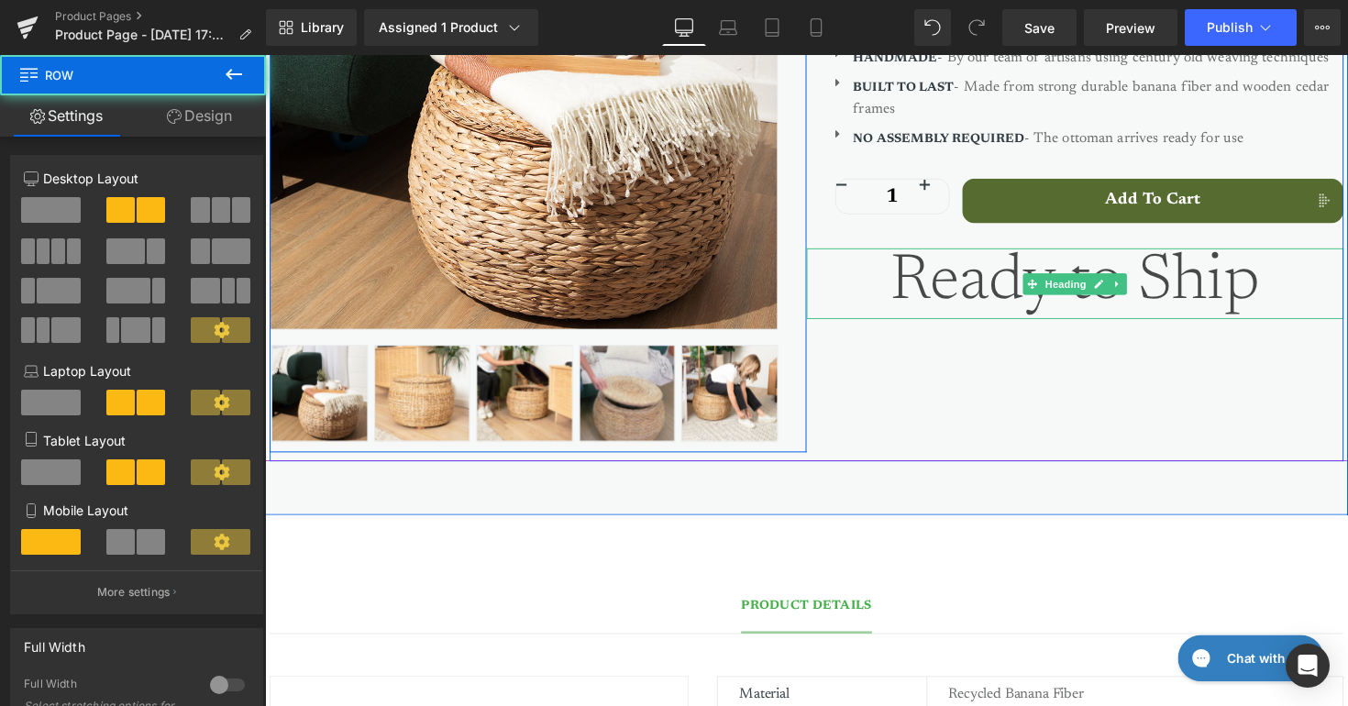
click at [1308, 294] on h1 "Ready to Ship" at bounding box center [1095, 289] width 550 height 72
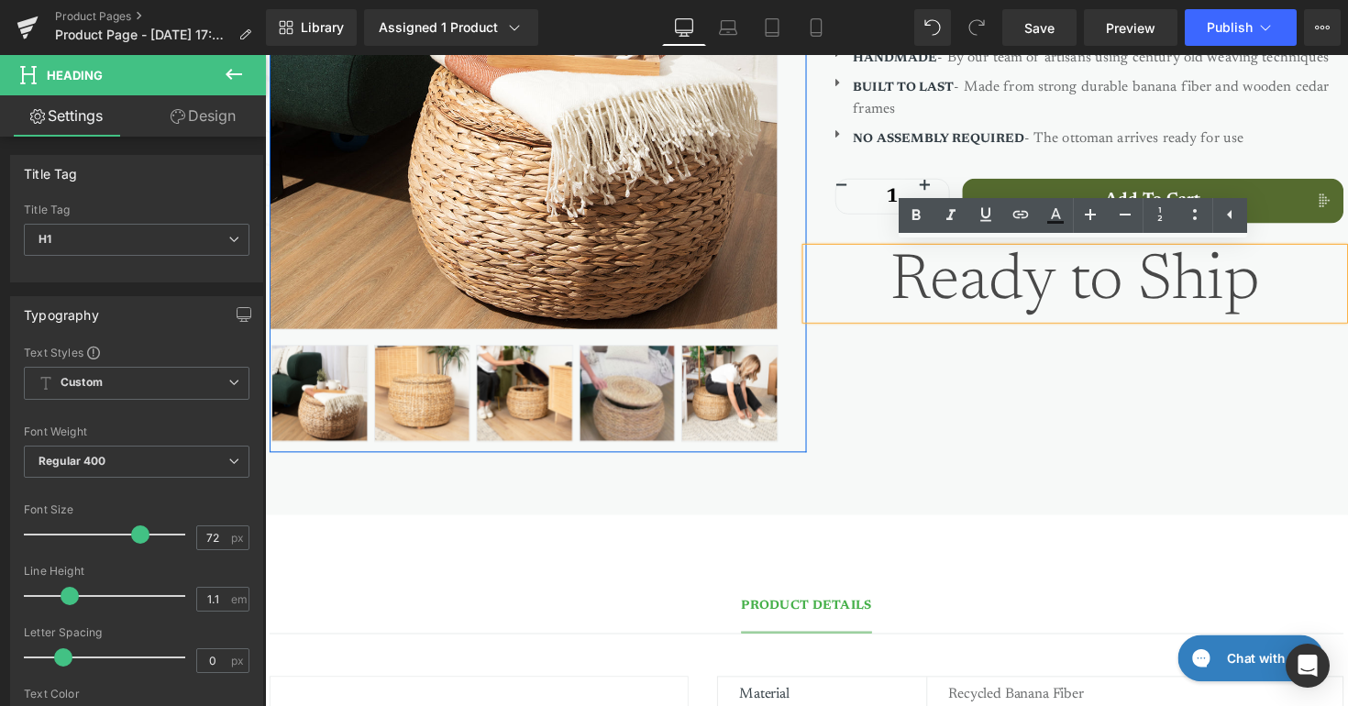
click at [1291, 389] on div "Sale Off (P) Image ‹" at bounding box center [820, 122] width 1101 height 700
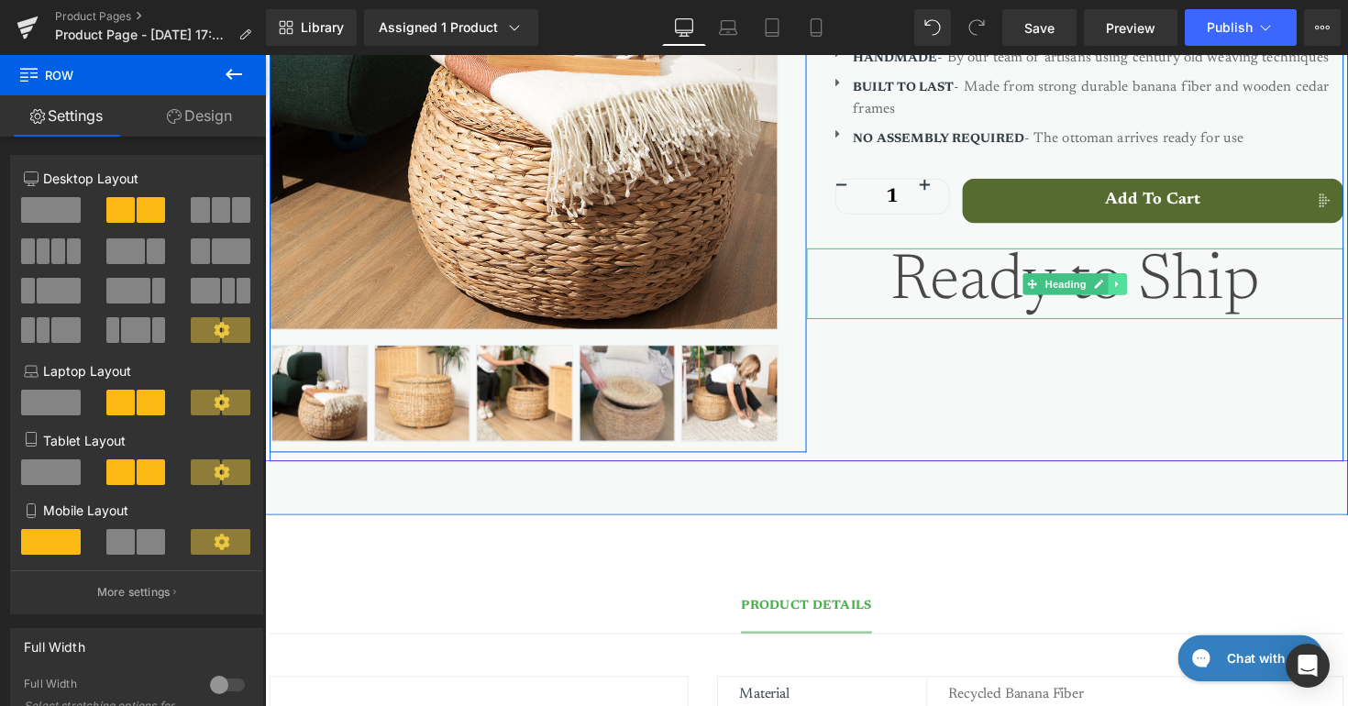
click at [1135, 287] on icon at bounding box center [1139, 289] width 10 height 11
click at [1152, 287] on icon at bounding box center [1149, 289] width 10 height 10
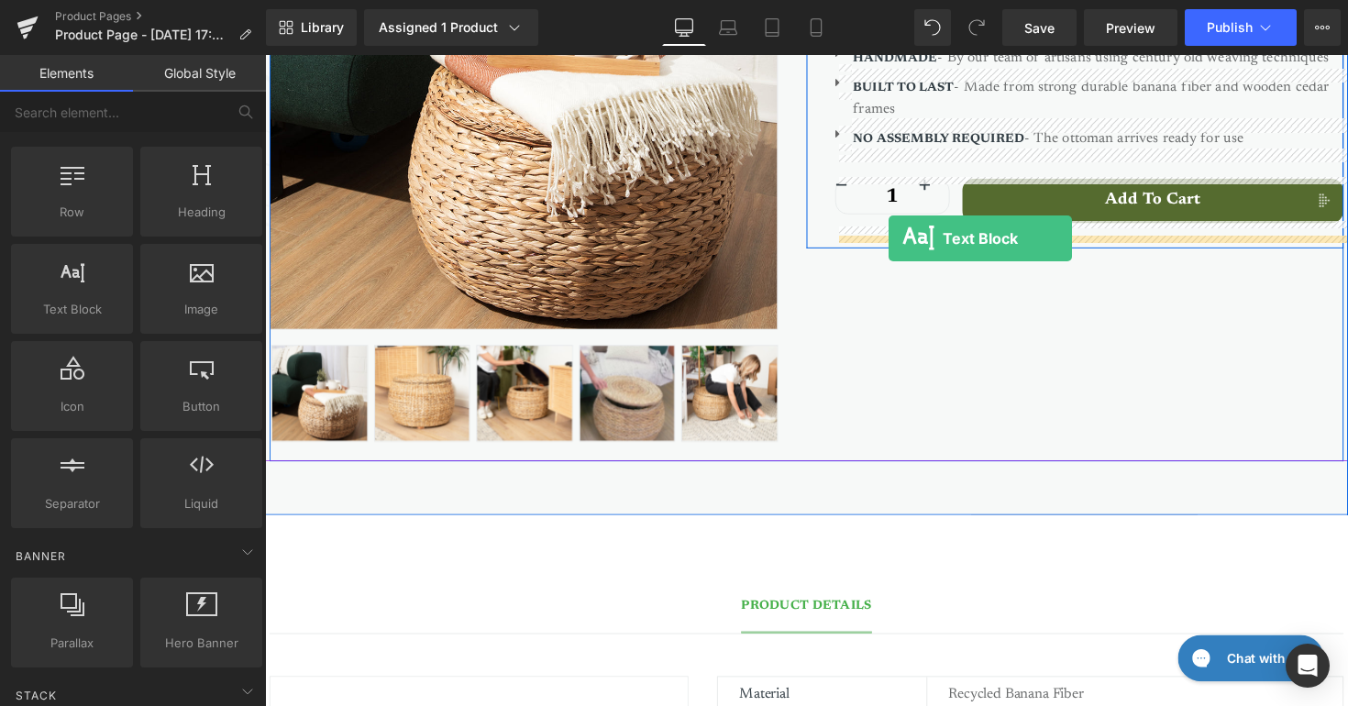
drag, startPoint x: 335, startPoint y: 326, endPoint x: 904, endPoint y: 243, distance: 575.6
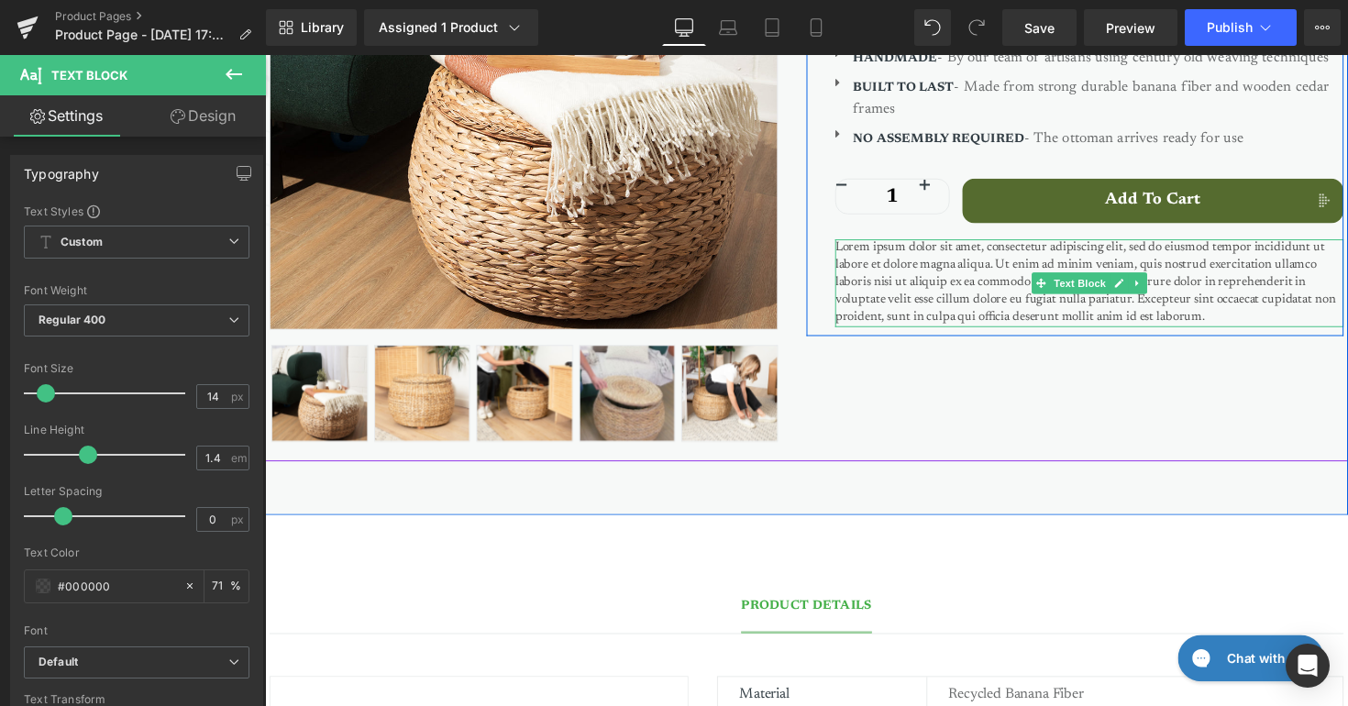
click at [944, 298] on p "Lorem ipsum dolor sit amet, consectetur adipiscing elit, sed do eiusmod tempor …" at bounding box center [1109, 289] width 521 height 90
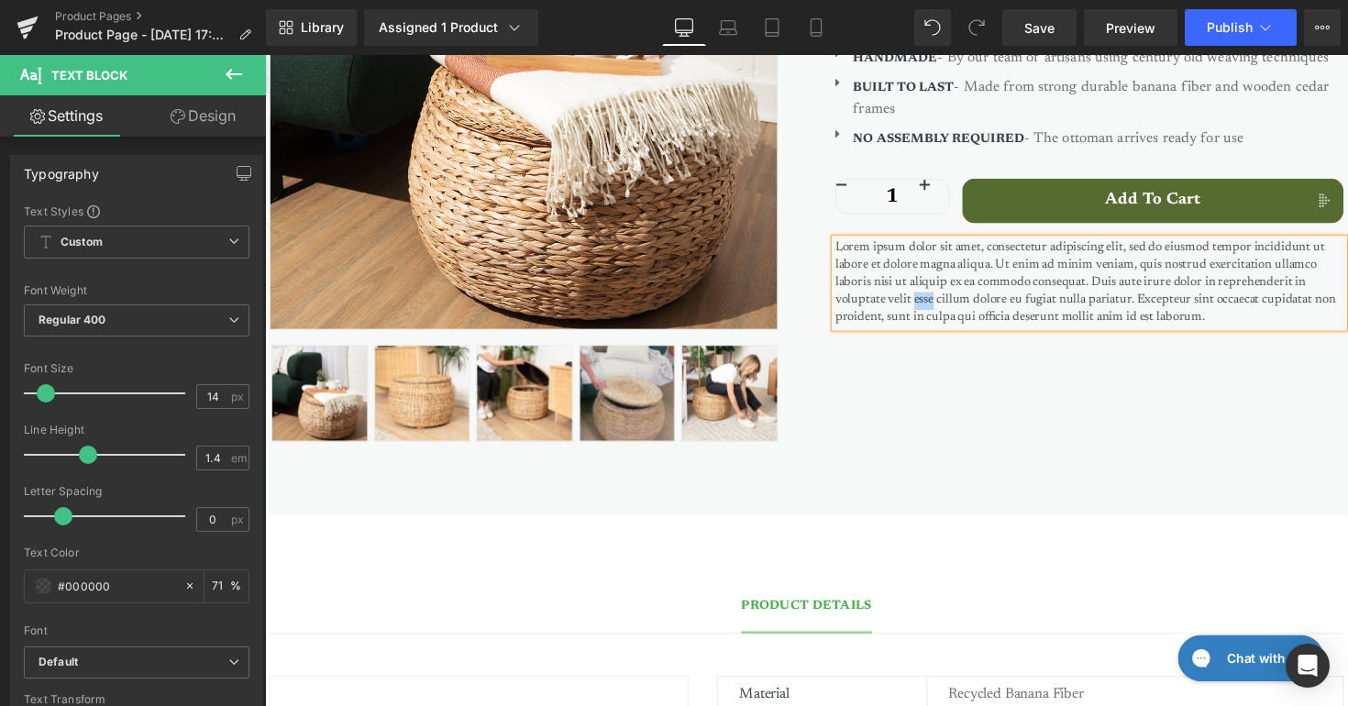
click at [944, 298] on p "Lorem ipsum dolor sit amet, consectetur adipiscing elit, sed do eiusmod tempor …" at bounding box center [1109, 289] width 521 height 90
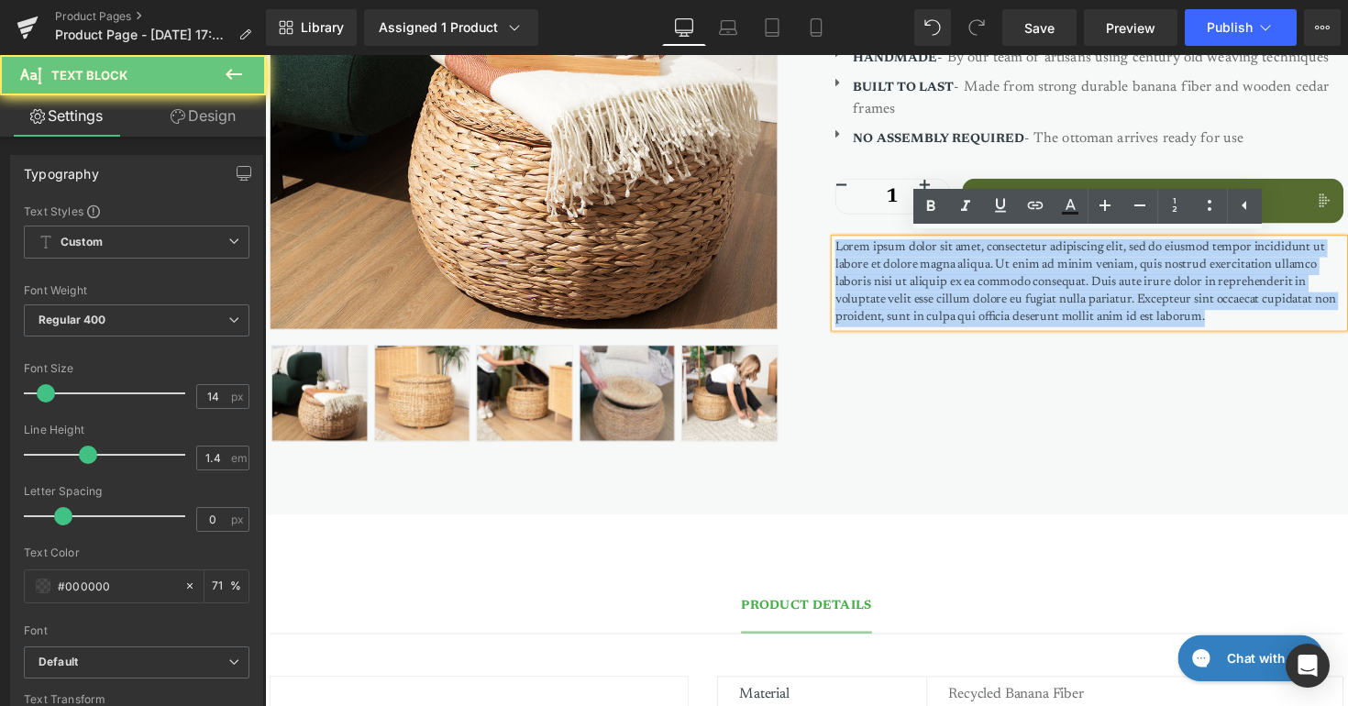
click at [944, 298] on p "Lorem ipsum dolor sit amet, consectetur adipiscing elit, sed do eiusmod tempor …" at bounding box center [1109, 289] width 521 height 90
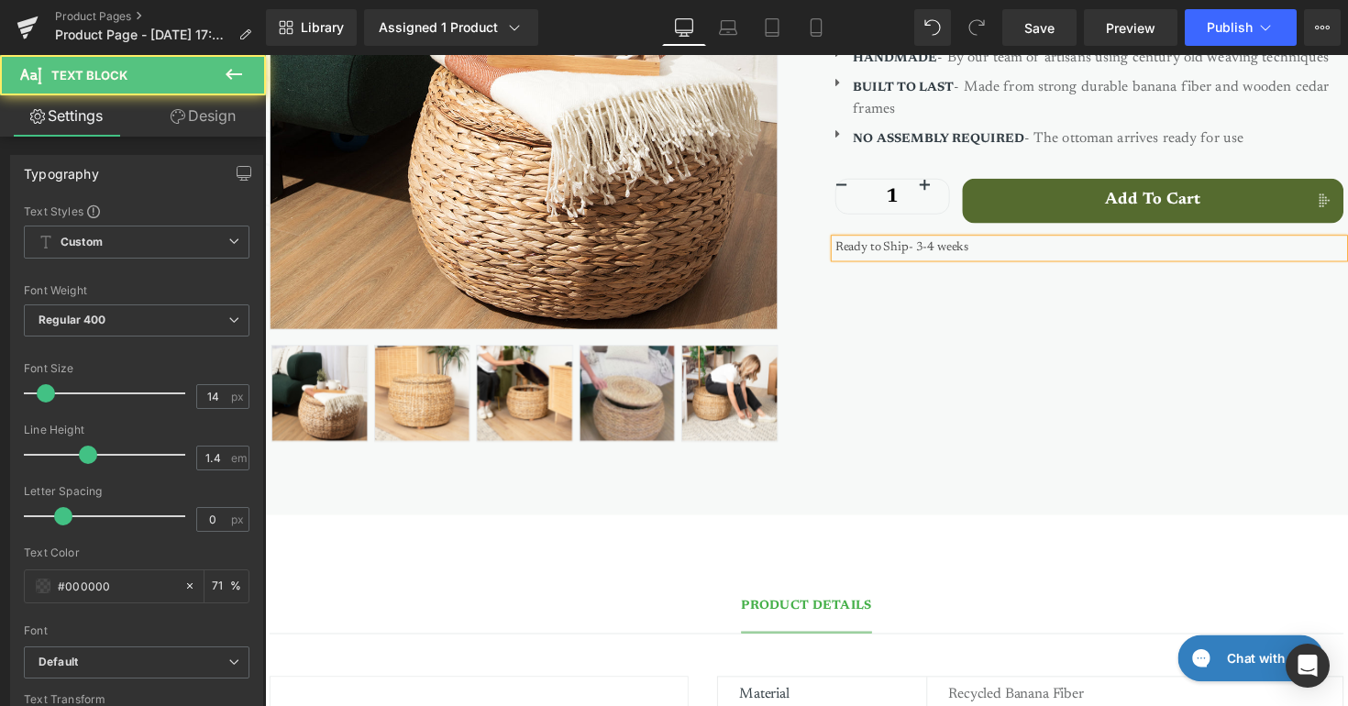
click at [909, 253] on p "Ready to Ship- 3-4 weeks" at bounding box center [1109, 253] width 521 height 18
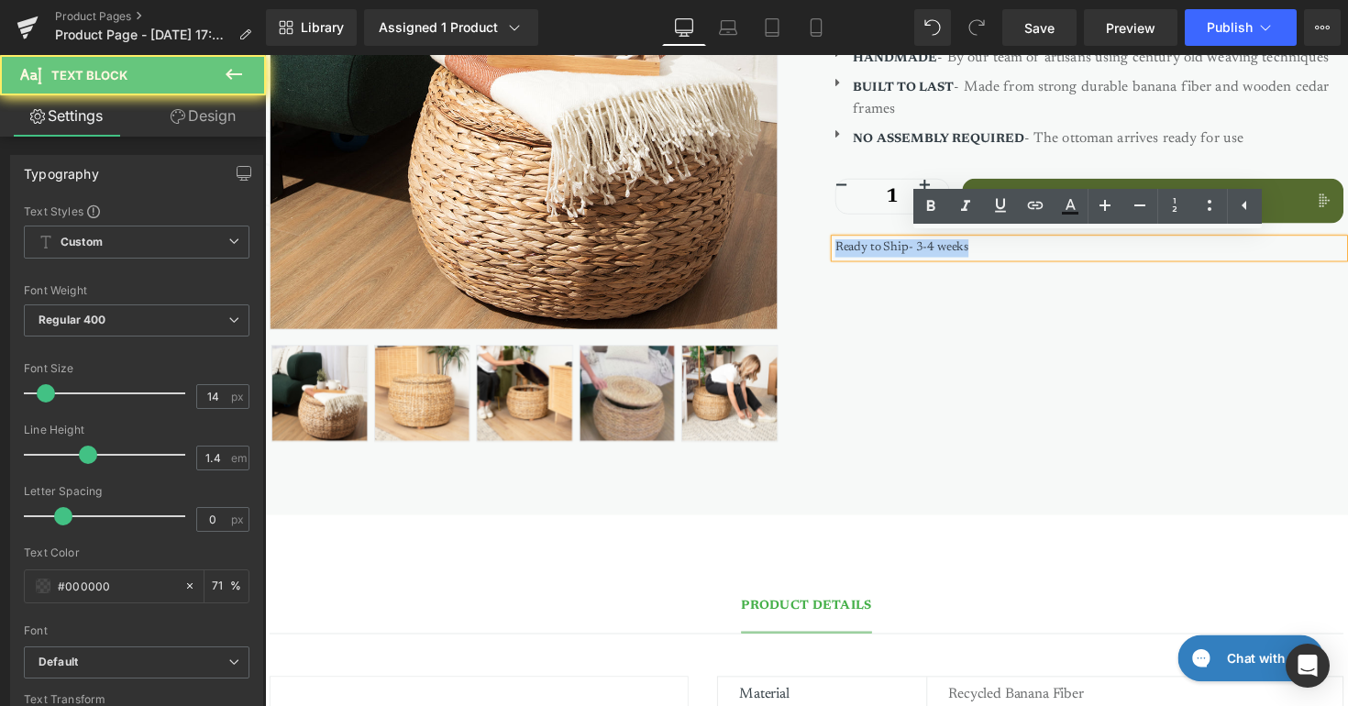
click at [909, 253] on p "Ready to Ship- 3-4 weeks" at bounding box center [1109, 253] width 521 height 18
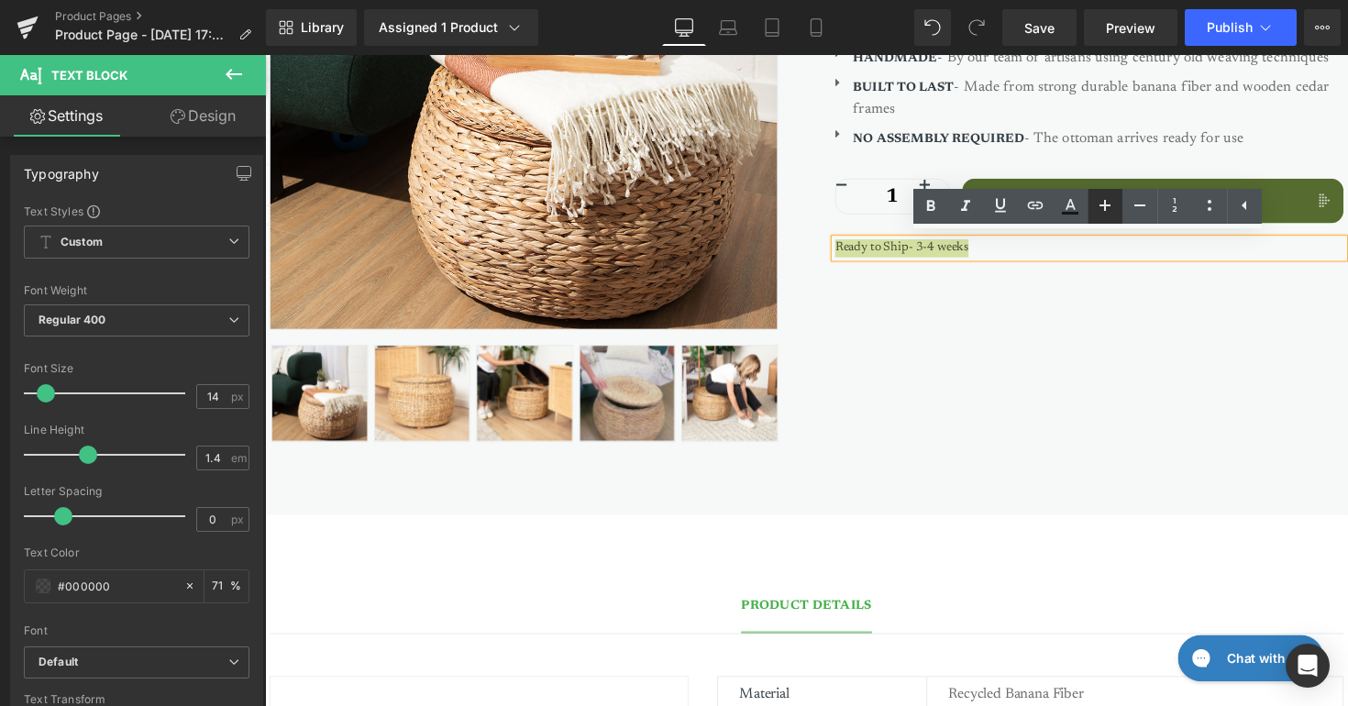
click at [1110, 206] on icon at bounding box center [1105, 205] width 11 height 11
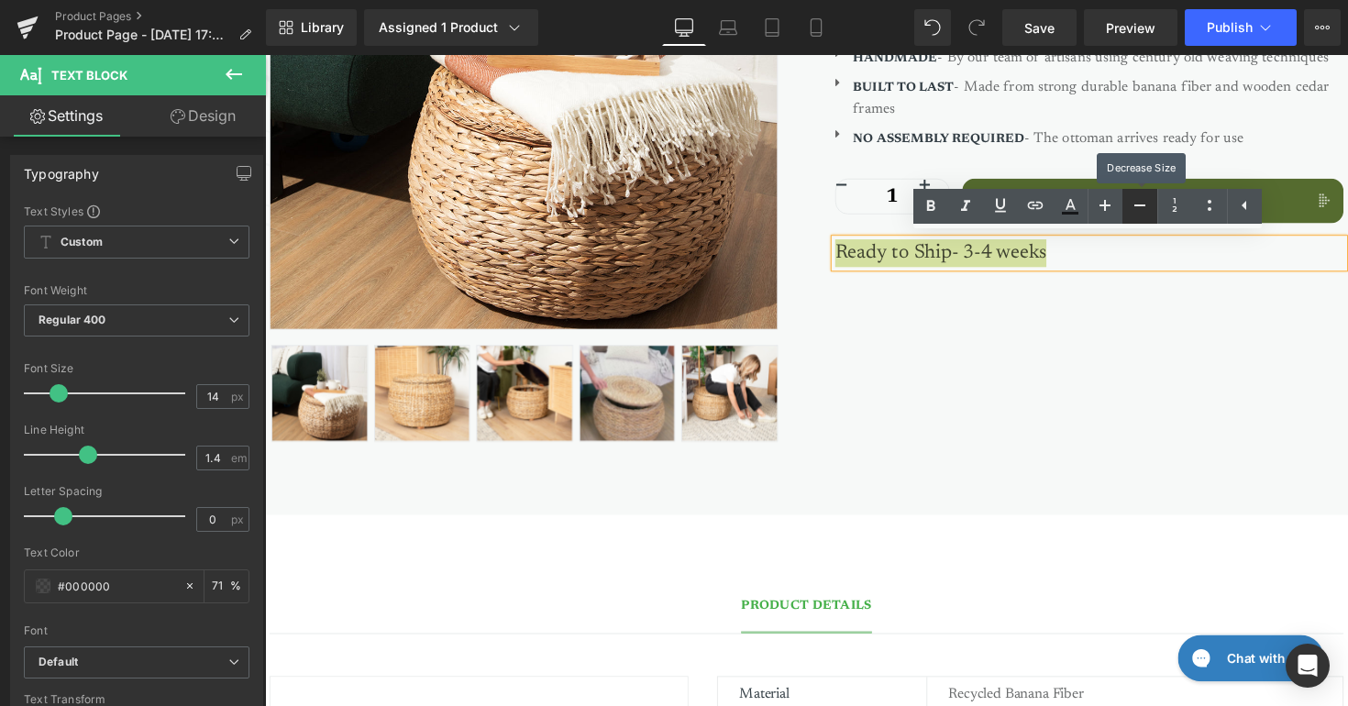
click at [1147, 205] on icon at bounding box center [1140, 205] width 22 height 22
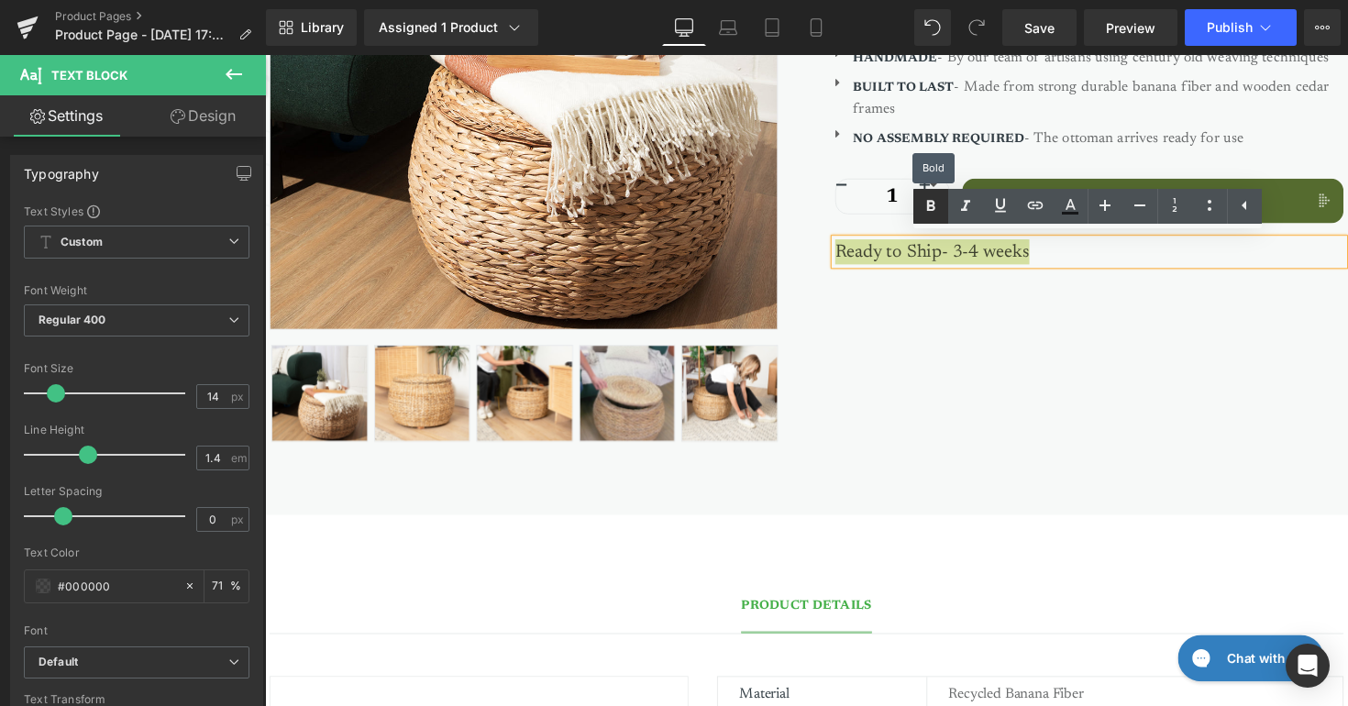
click at [939, 212] on icon at bounding box center [931, 206] width 22 height 22
click at [973, 349] on div "Sale Off (P) Image ‹" at bounding box center [820, 122] width 1101 height 700
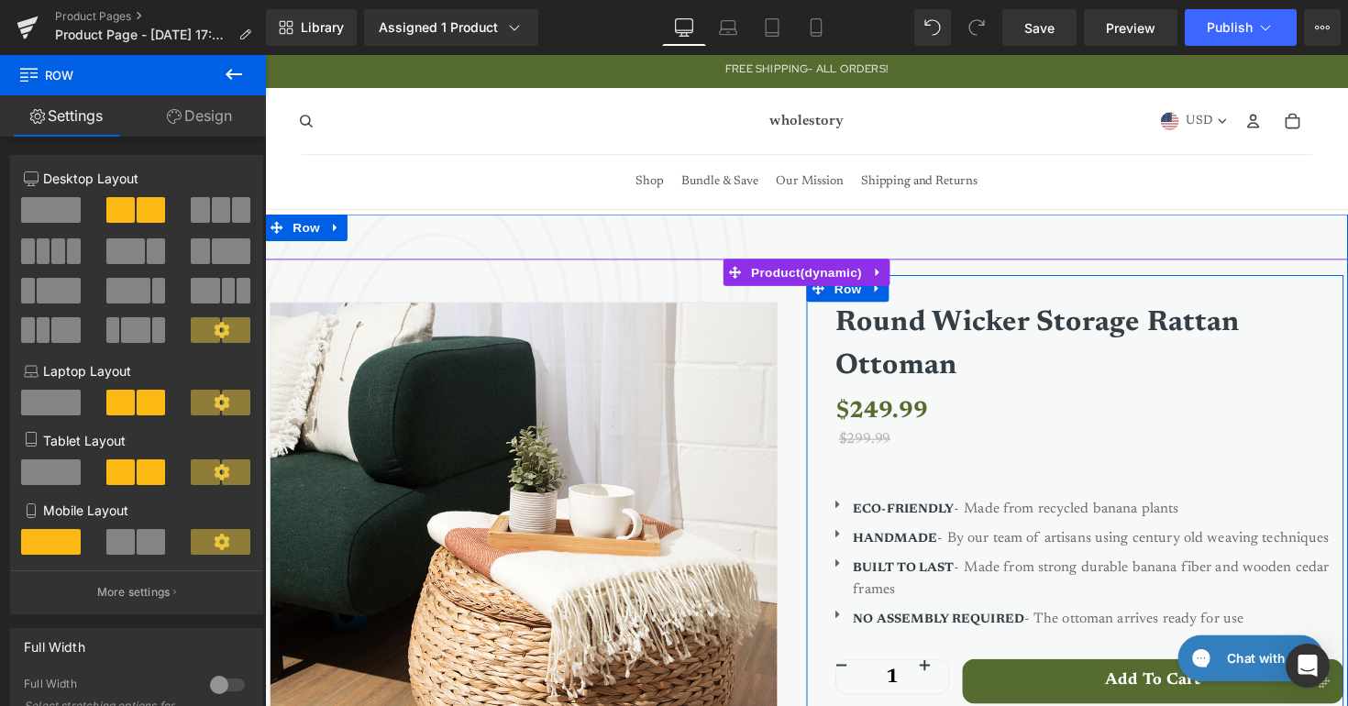
scroll to position [2, 0]
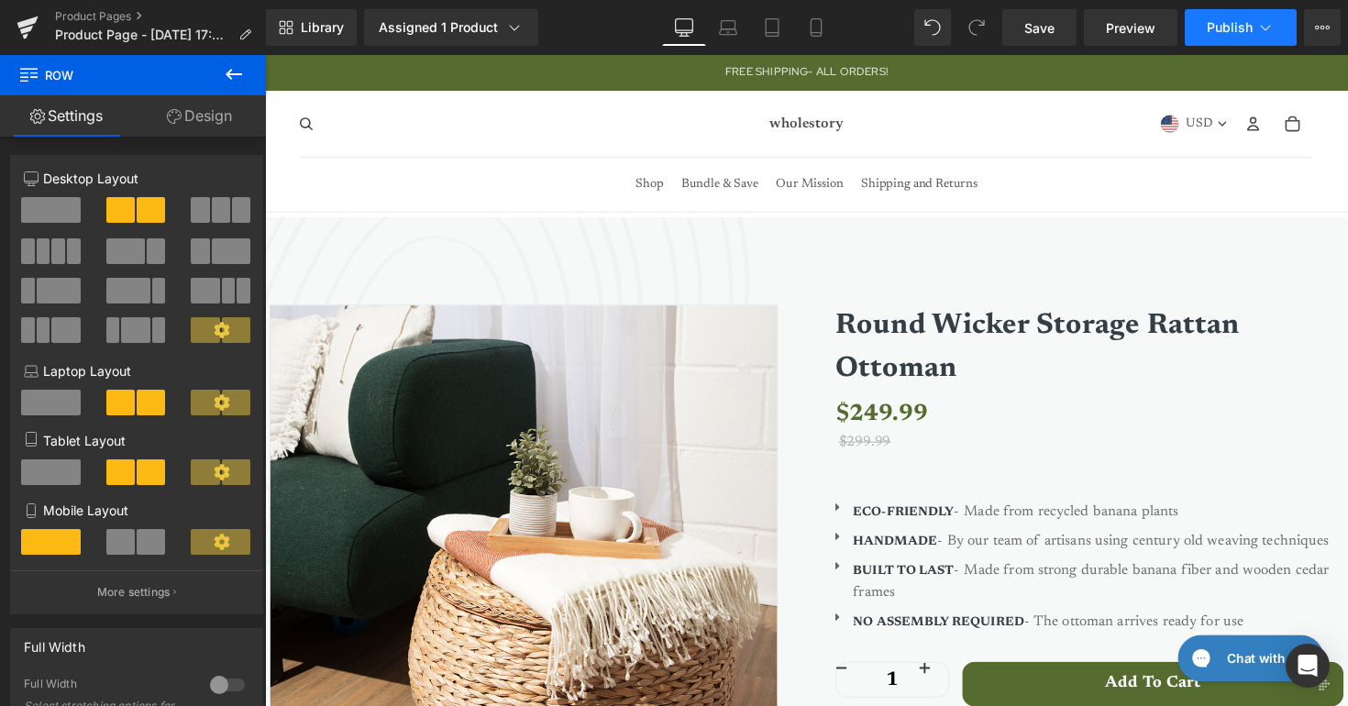
click at [1226, 21] on span "Publish" at bounding box center [1230, 27] width 46 height 15
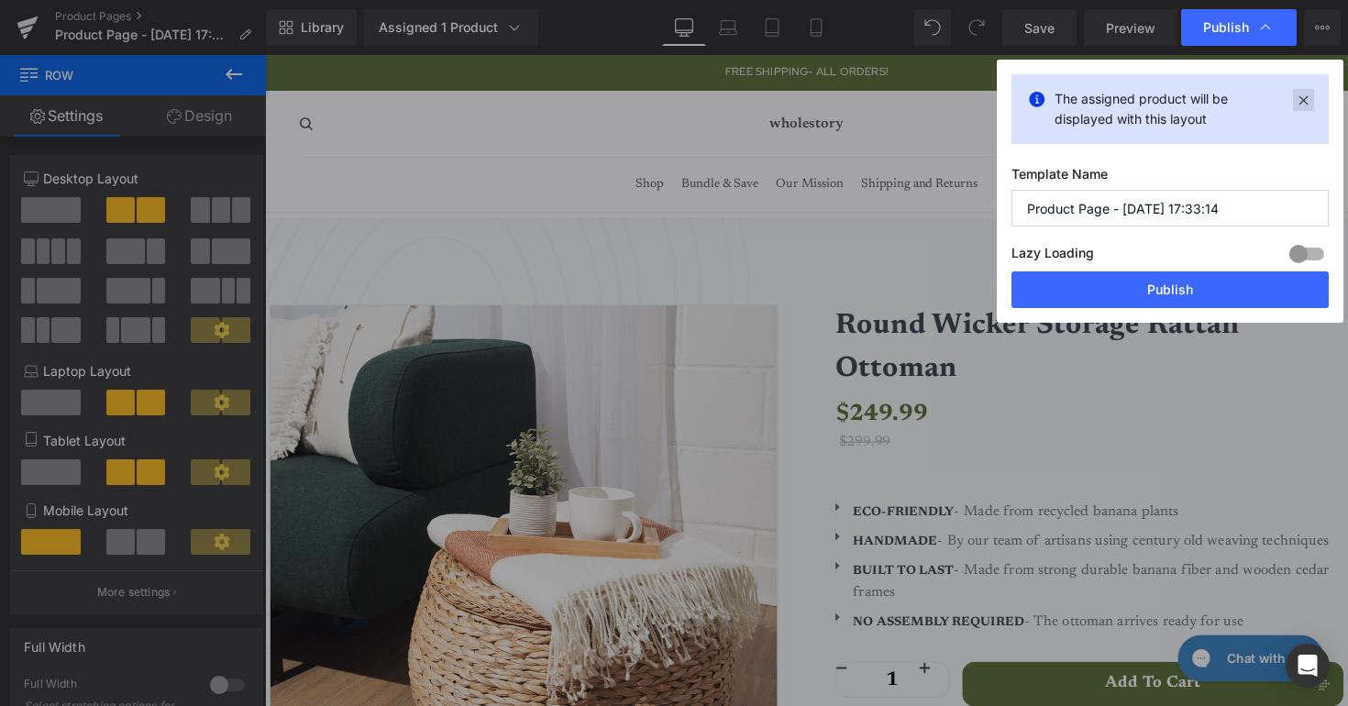
click at [1312, 101] on icon at bounding box center [1303, 100] width 21 height 22
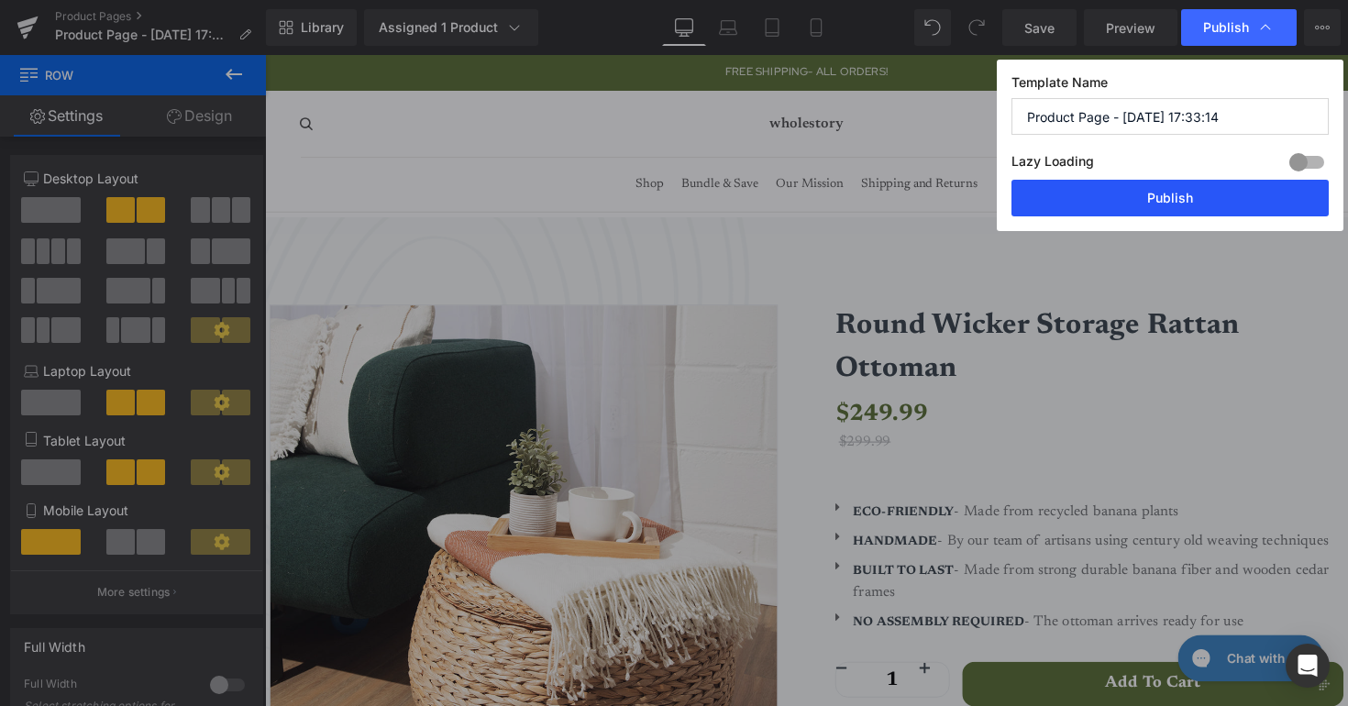
click at [1122, 194] on button "Publish" at bounding box center [1170, 198] width 317 height 37
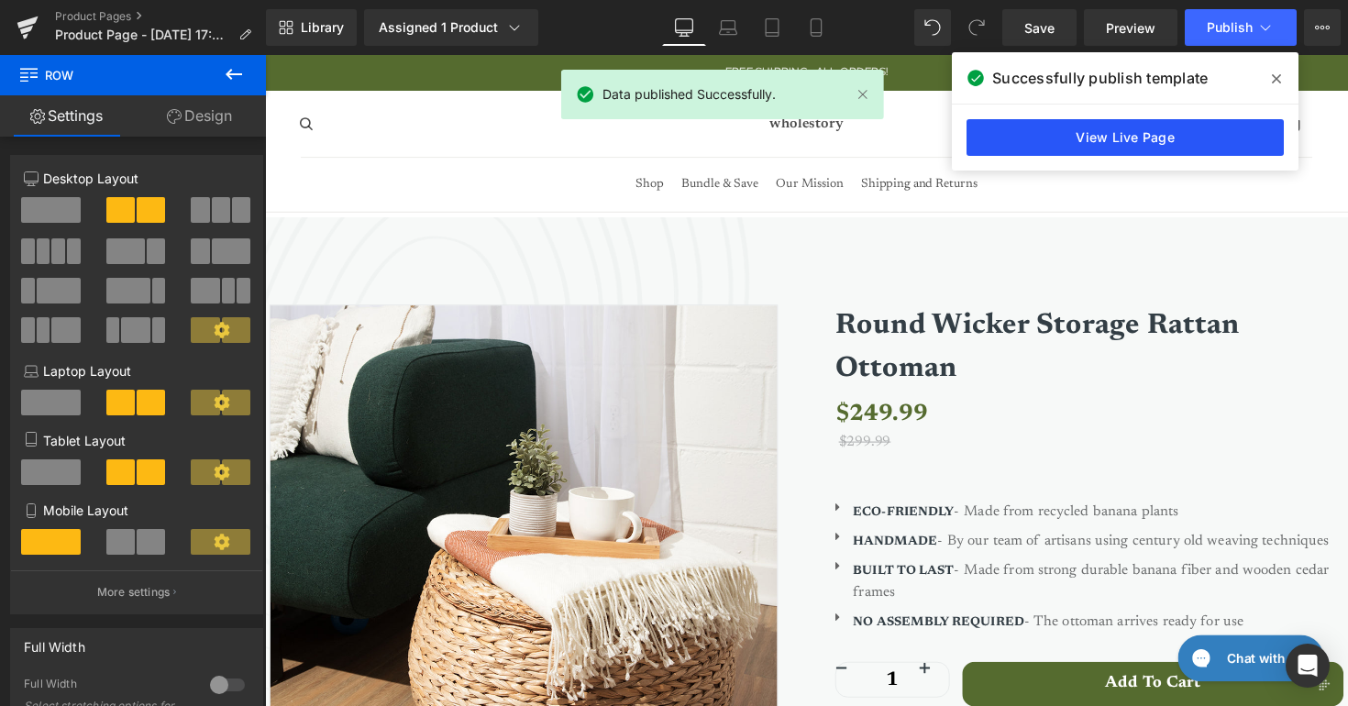
click at [1086, 144] on link "View Live Page" at bounding box center [1125, 137] width 317 height 37
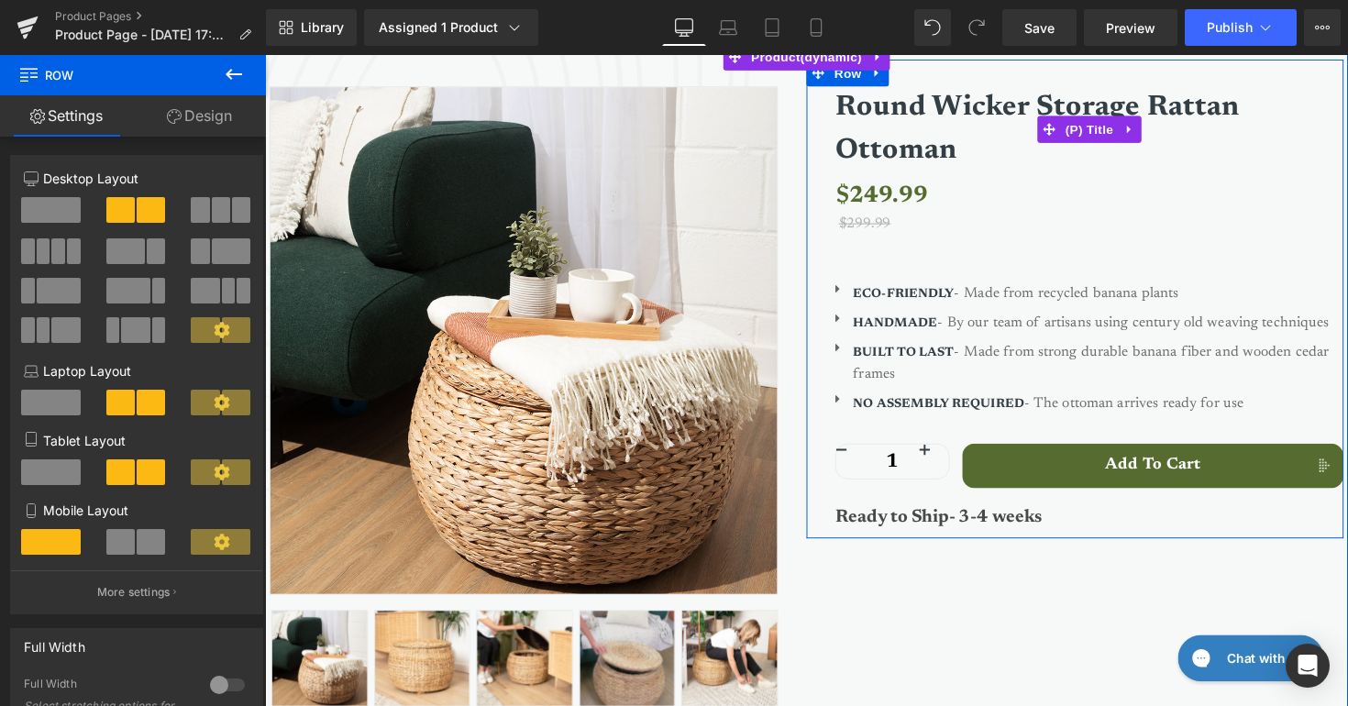
scroll to position [328, 0]
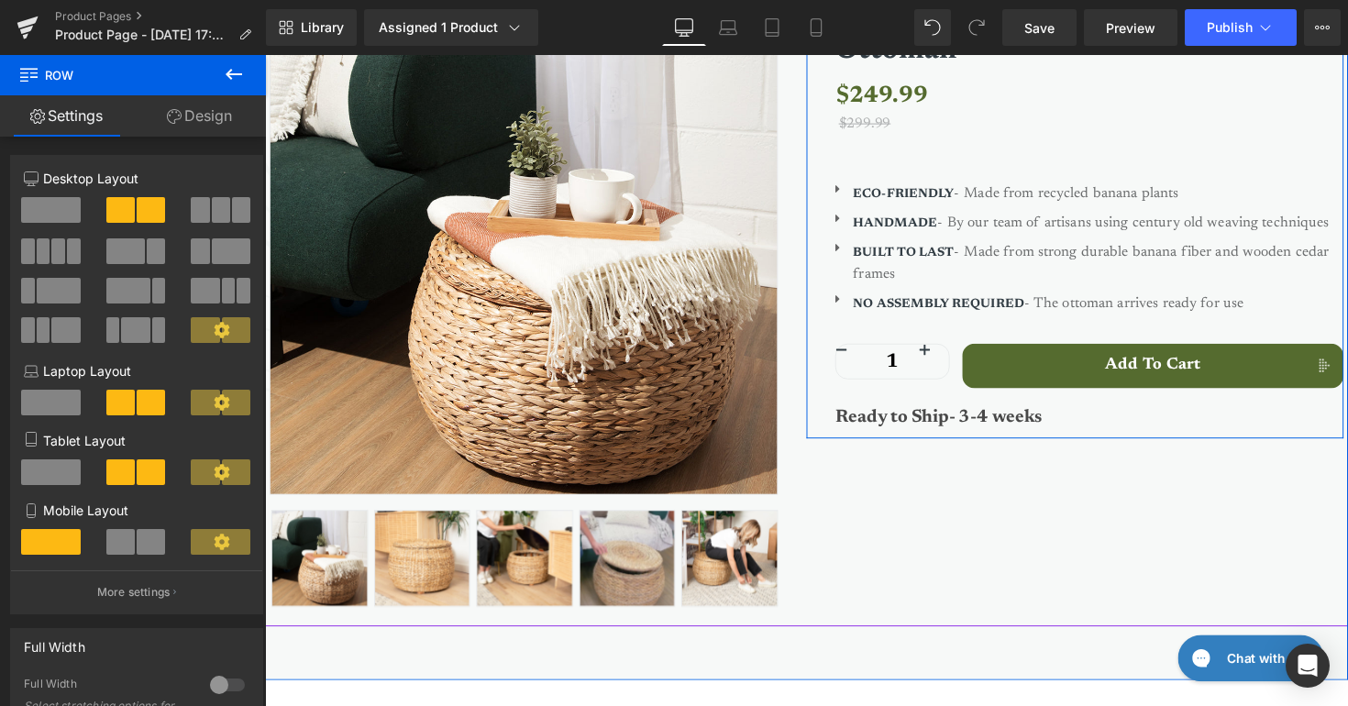
click at [923, 425] on strong "Ready to Ship- 3-4 weeks" at bounding box center [955, 425] width 213 height 18
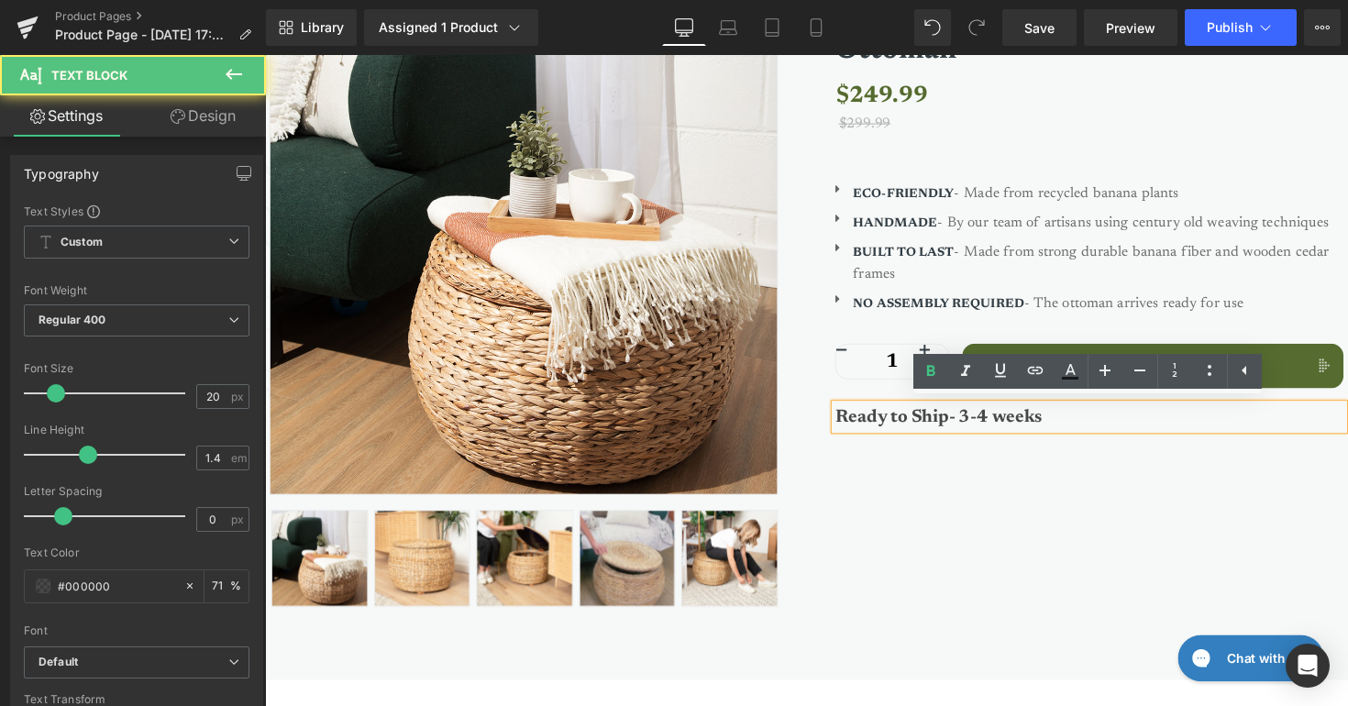
click at [923, 425] on strong "Ready to Ship- 3-4 weeks" at bounding box center [955, 425] width 213 height 18
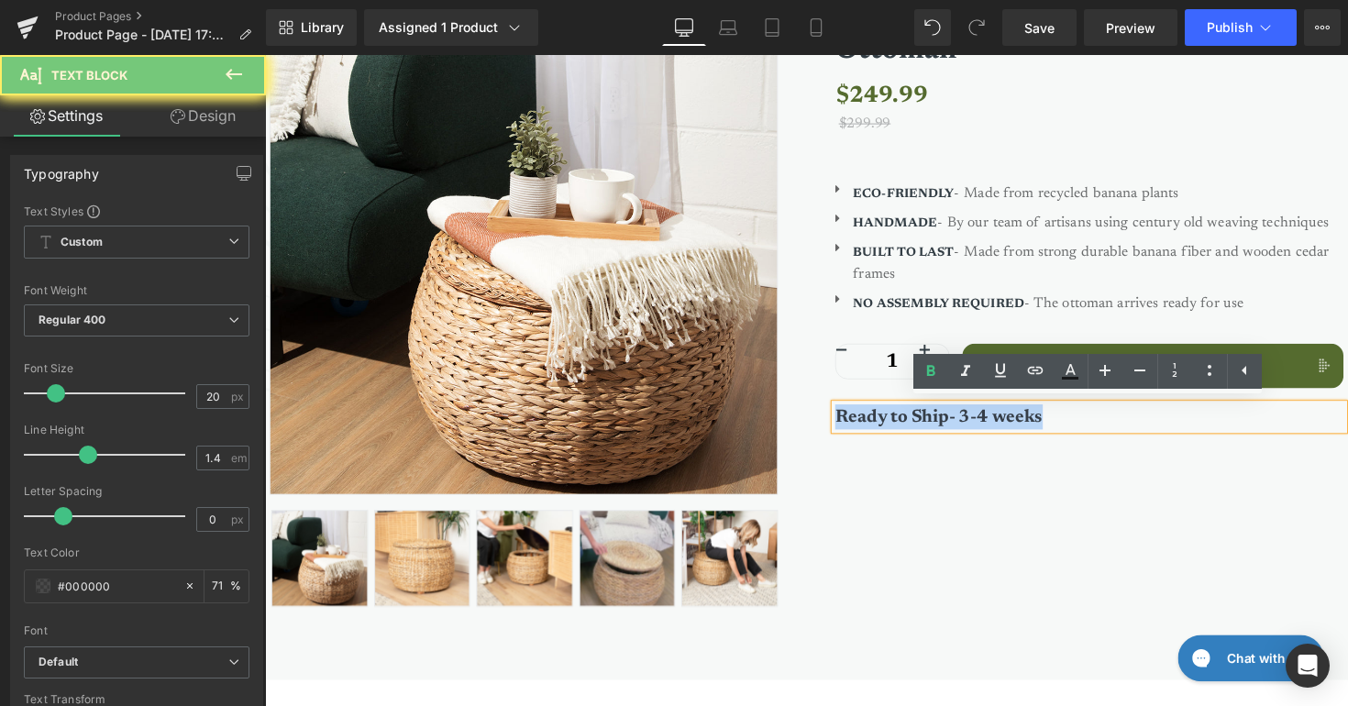
click at [923, 425] on strong "Ready to Ship- 3-4 weeks" at bounding box center [955, 425] width 213 height 18
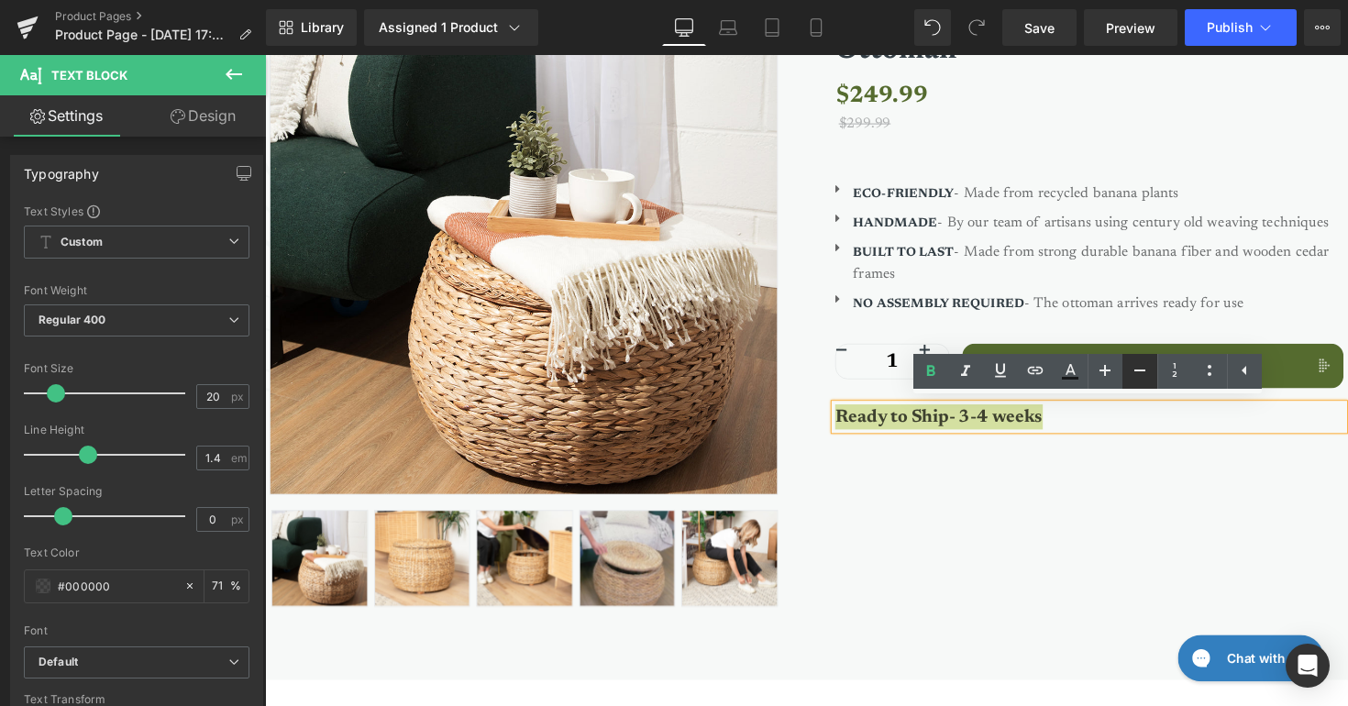
click at [1129, 372] on icon at bounding box center [1140, 371] width 22 height 22
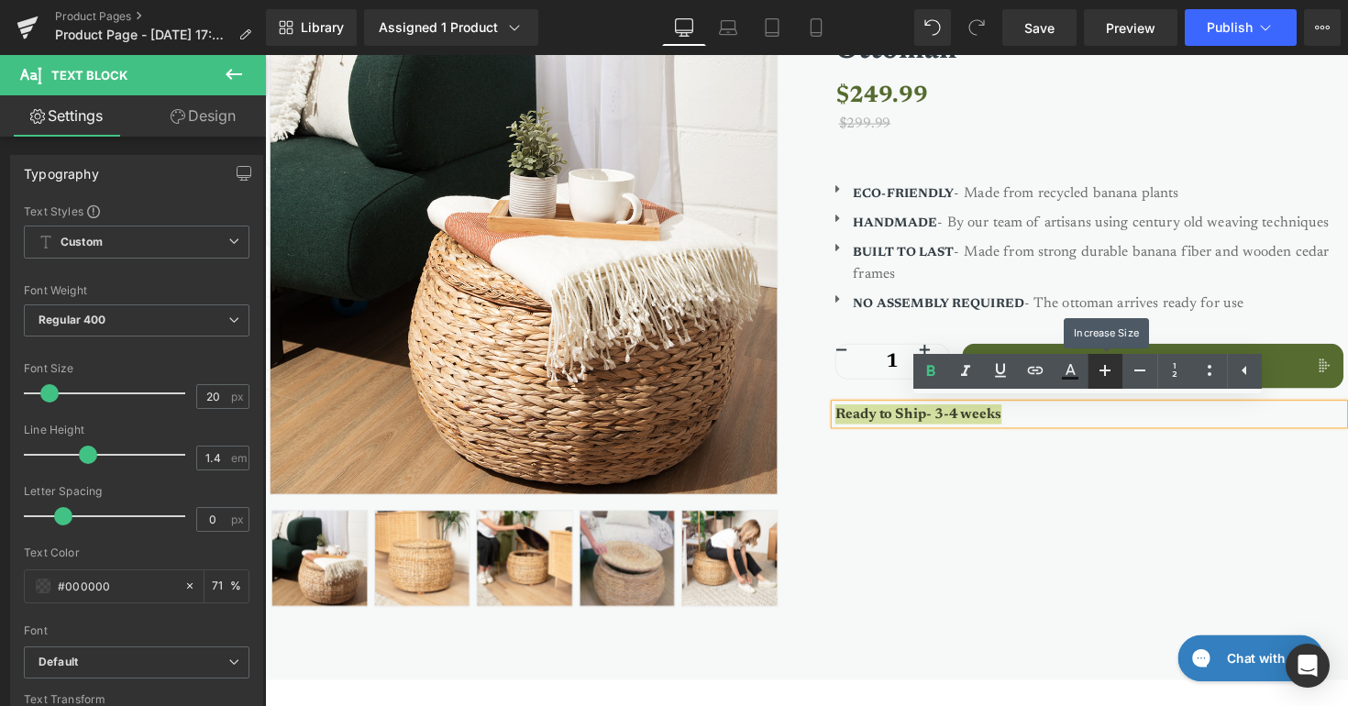
click at [1110, 371] on icon at bounding box center [1105, 371] width 22 height 22
click at [1140, 373] on icon at bounding box center [1140, 371] width 22 height 22
click at [1115, 539] on div "Sale Off (P) Image ‹" at bounding box center [820, 290] width 1101 height 700
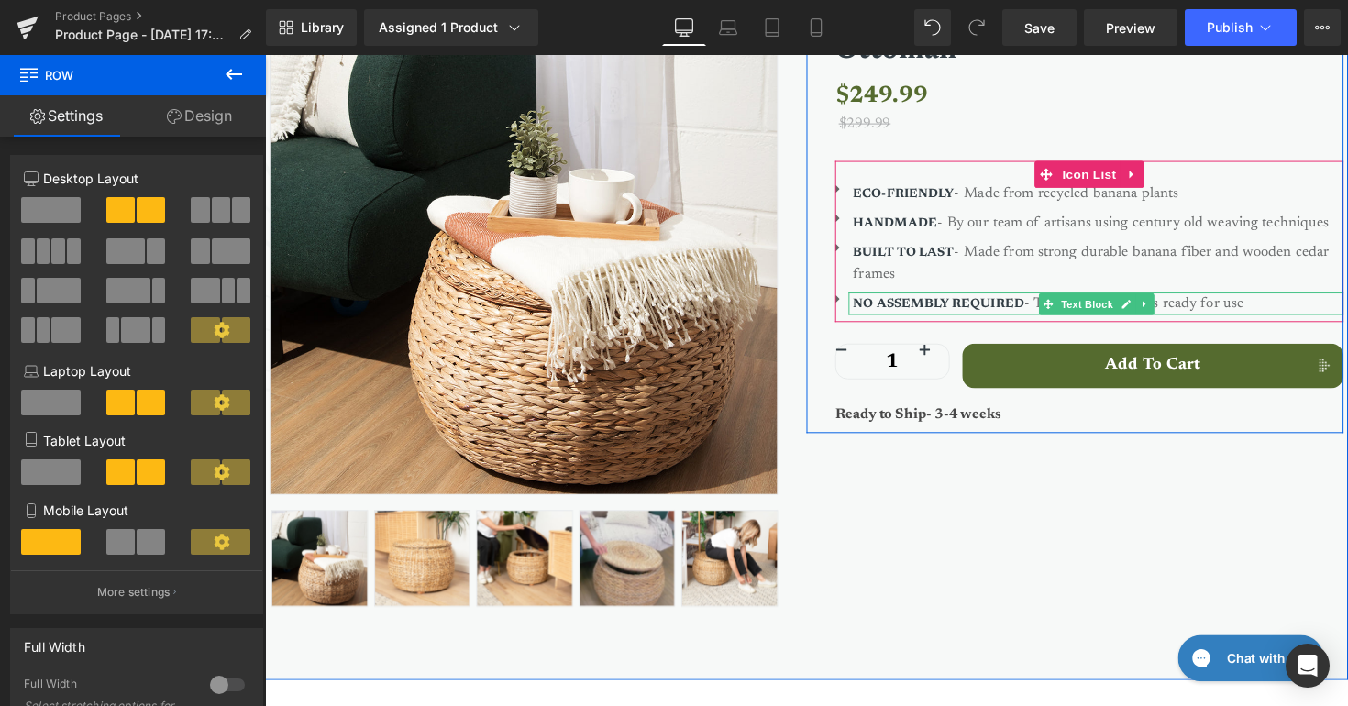
click at [993, 304] on strong "NO ASSEMBLY REQUIRED" at bounding box center [955, 310] width 175 height 13
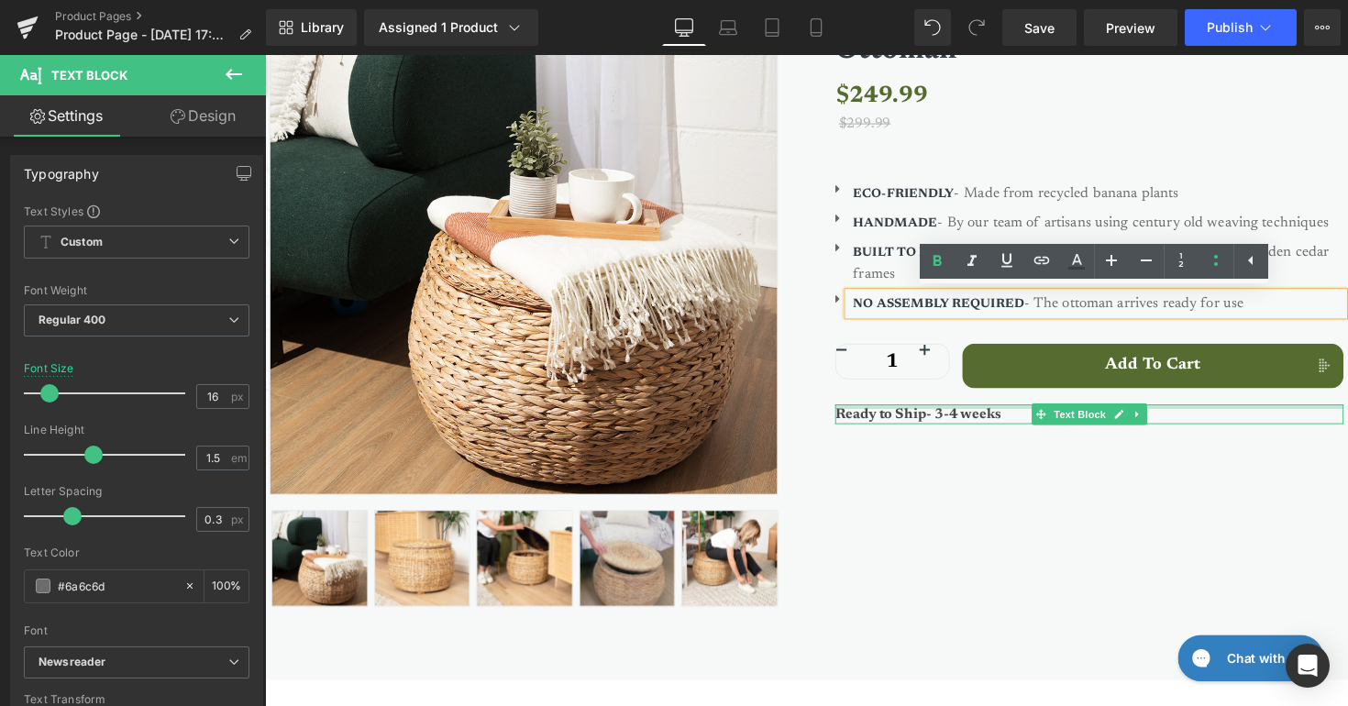
click at [962, 413] on div at bounding box center [1109, 415] width 521 height 5
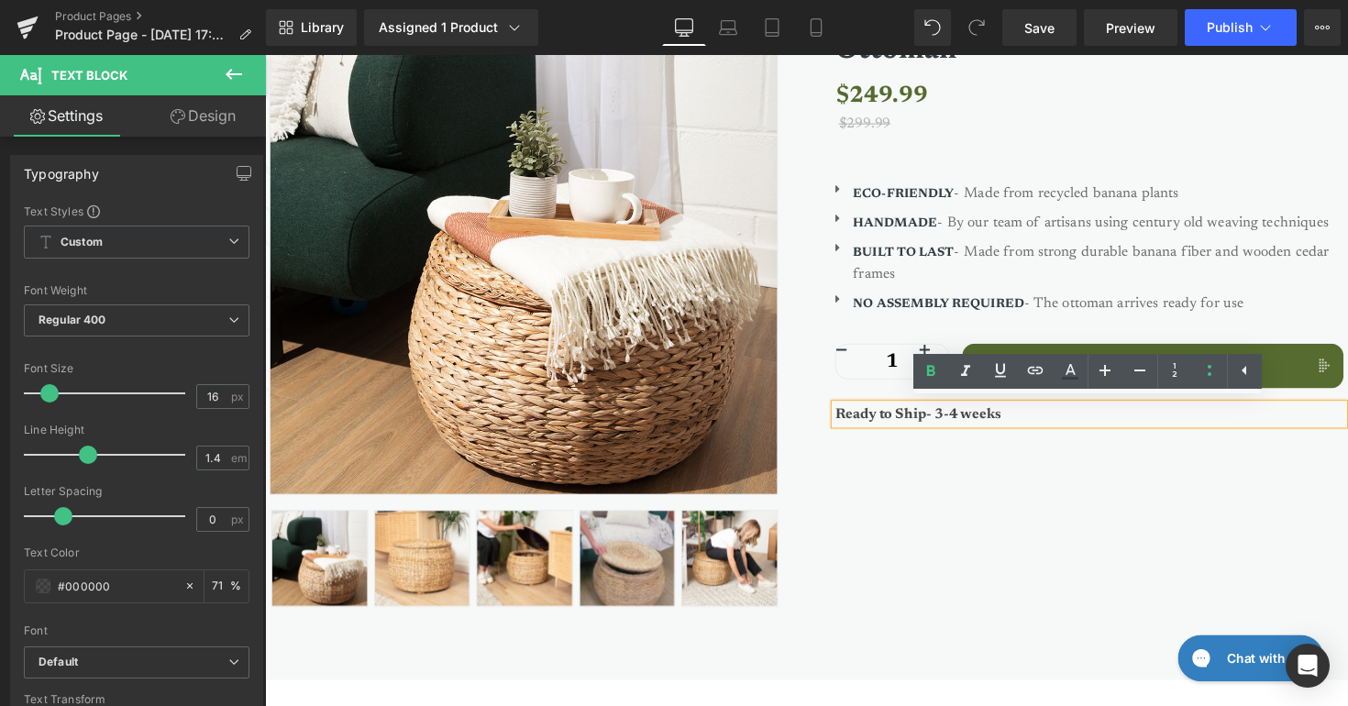
click at [972, 417] on strong "Ready to Ship- 3-4 weeks" at bounding box center [934, 423] width 171 height 15
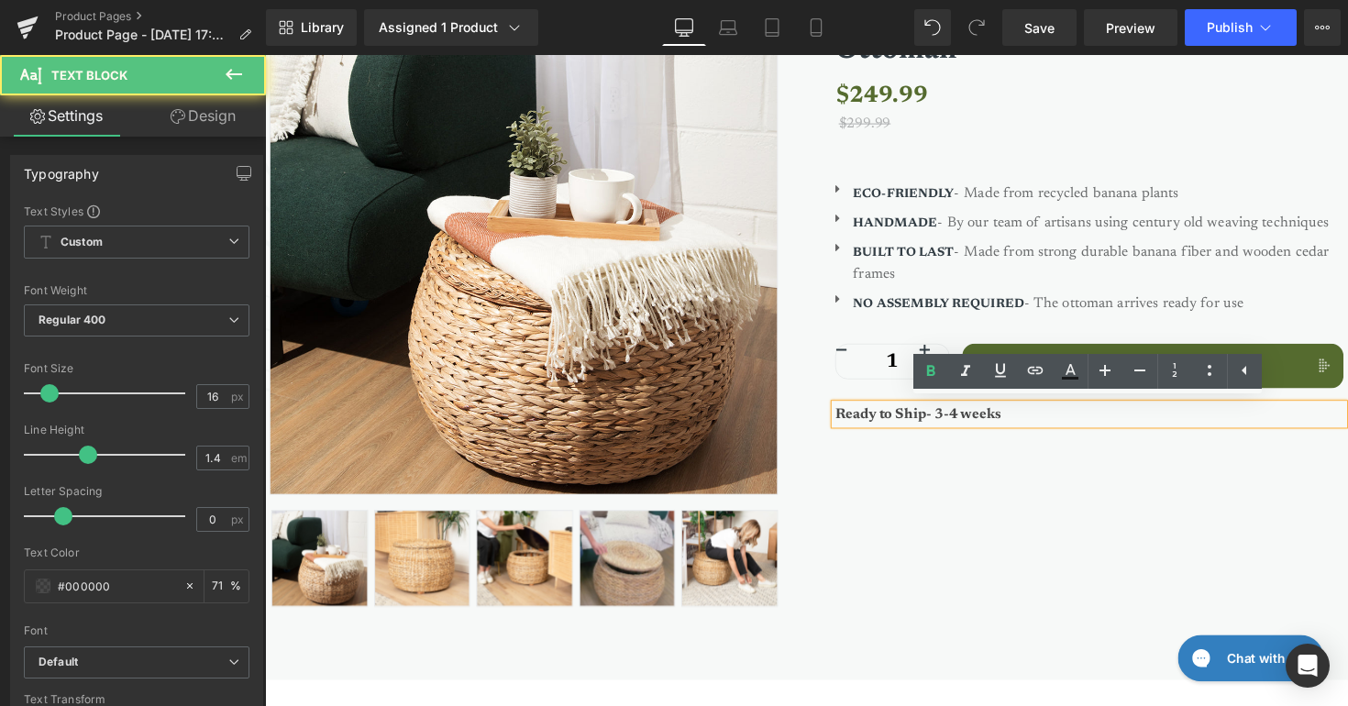
click at [972, 417] on strong "Ready to Ship- 3-4 weeks" at bounding box center [934, 423] width 171 height 15
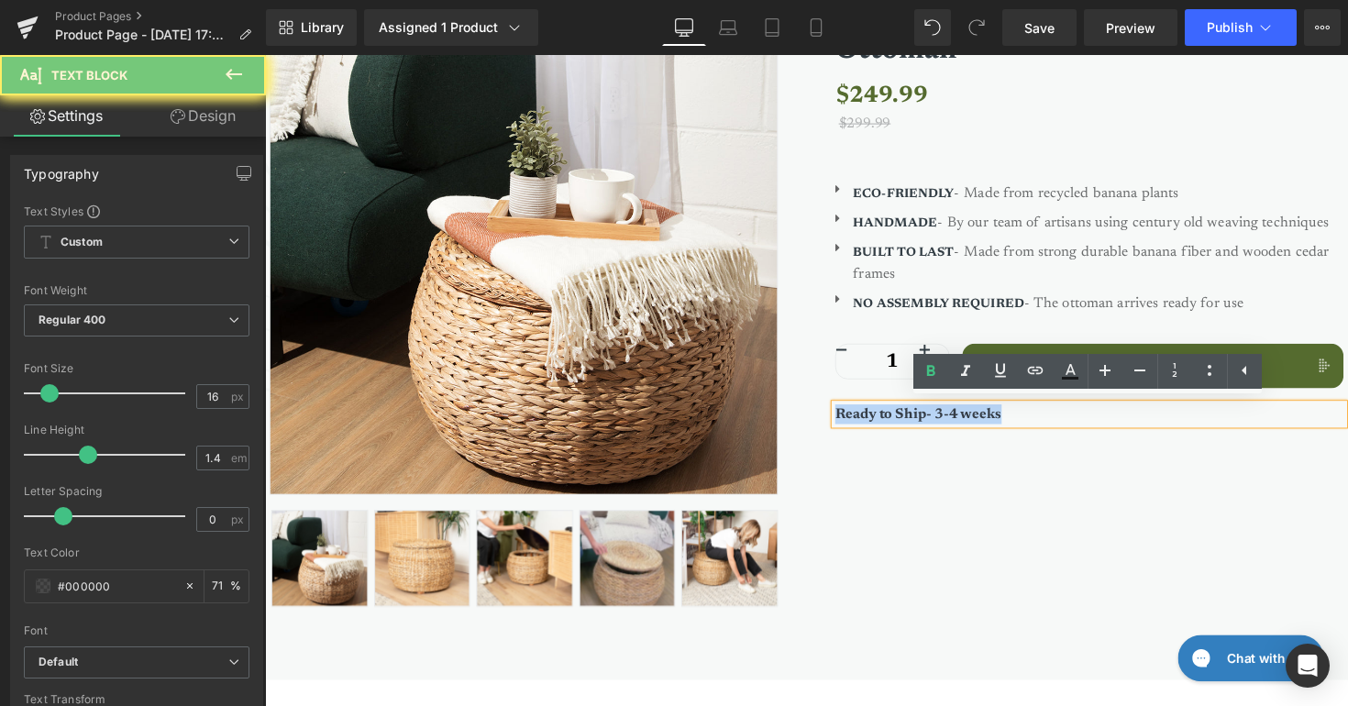
click at [972, 417] on strong "Ready to Ship- 3-4 weeks" at bounding box center [934, 423] width 171 height 15
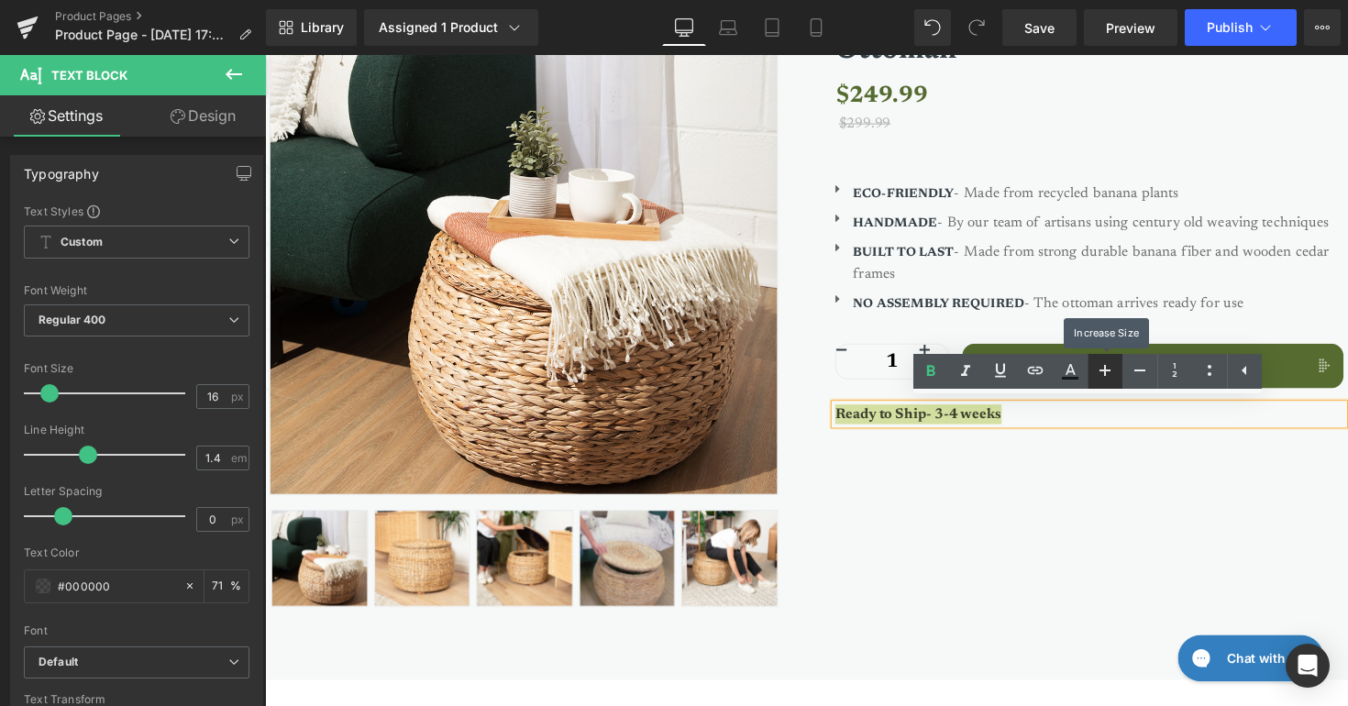
click at [1098, 370] on icon at bounding box center [1105, 371] width 22 height 22
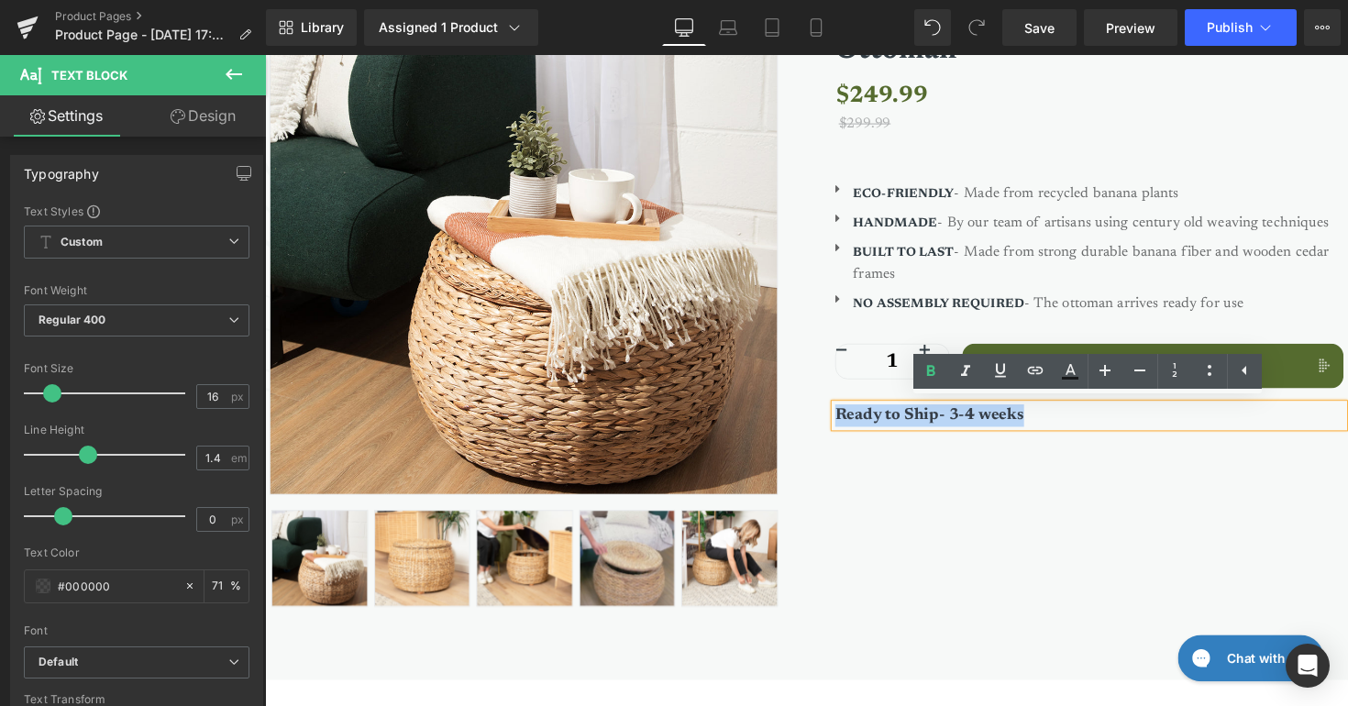
click at [1114, 510] on div "Sale Off (P) Image ‹" at bounding box center [820, 290] width 1101 height 700
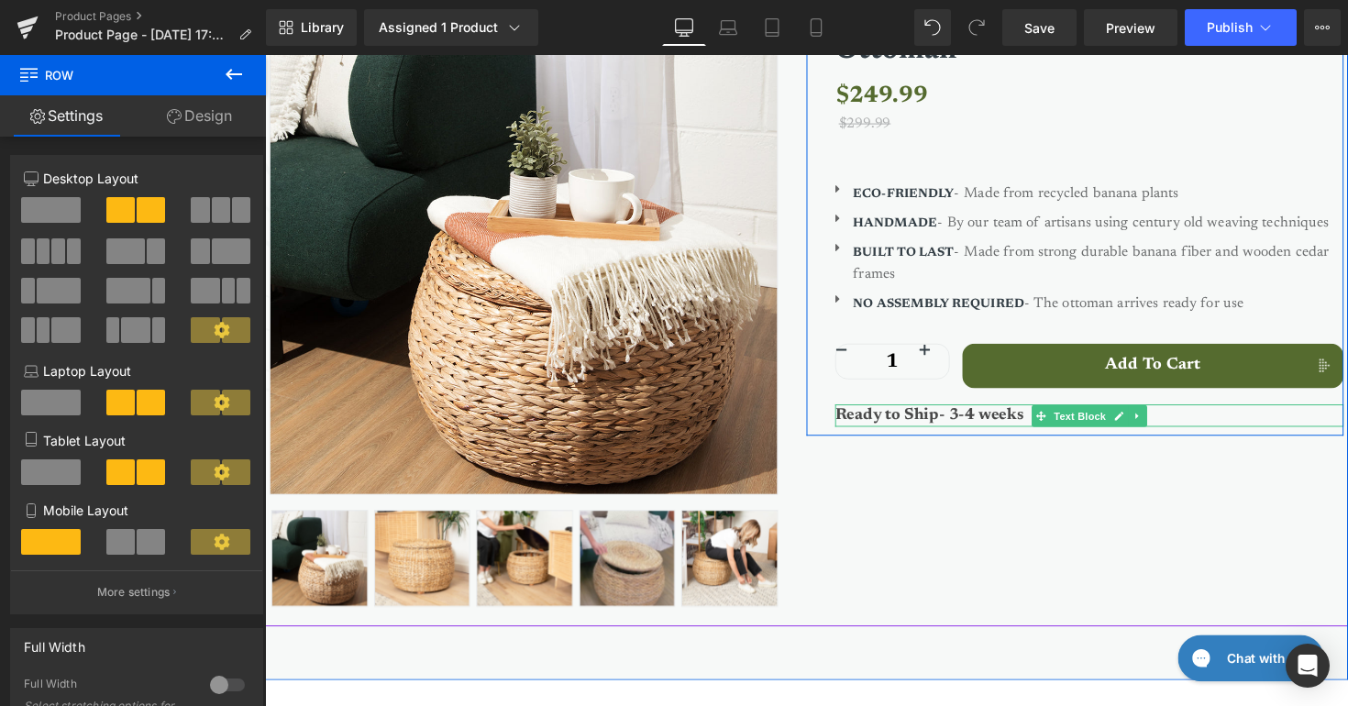
click at [981, 416] on strong "Ready to Ship- 3-4 weeks" at bounding box center [946, 424] width 194 height 17
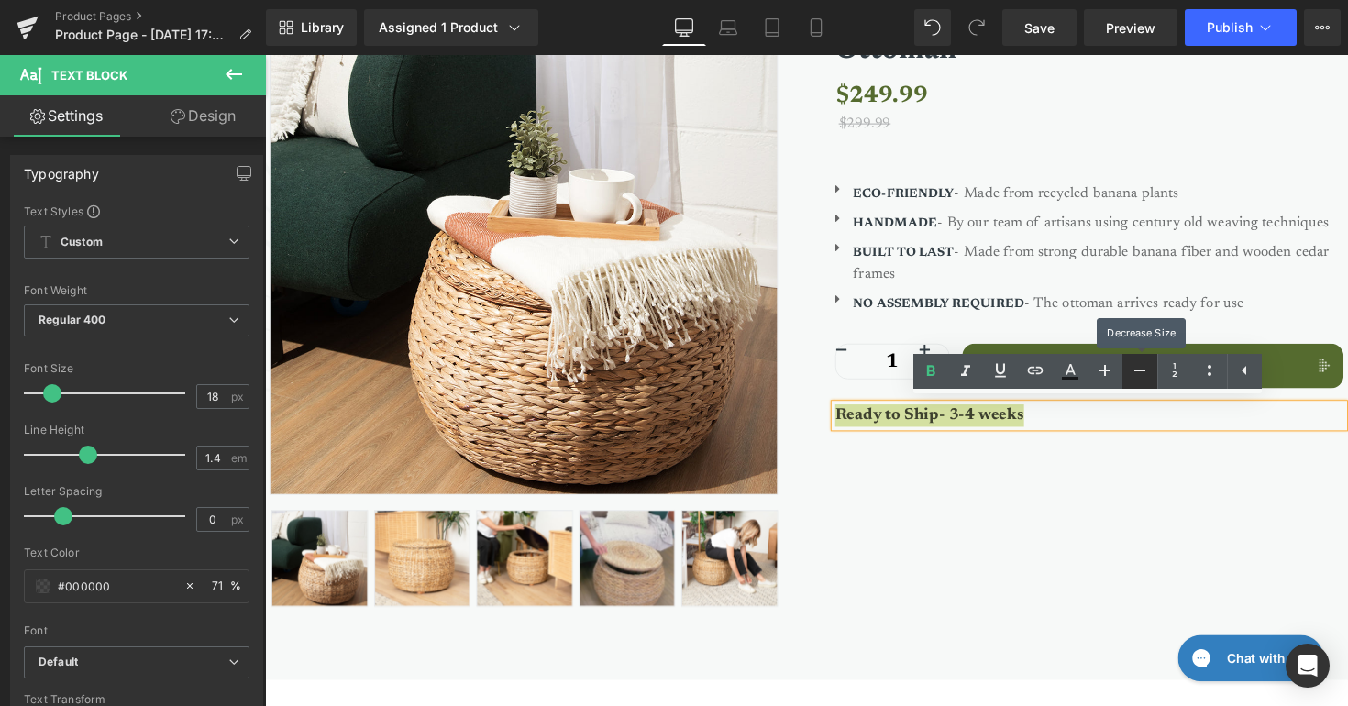
click at [1149, 362] on icon at bounding box center [1140, 371] width 22 height 22
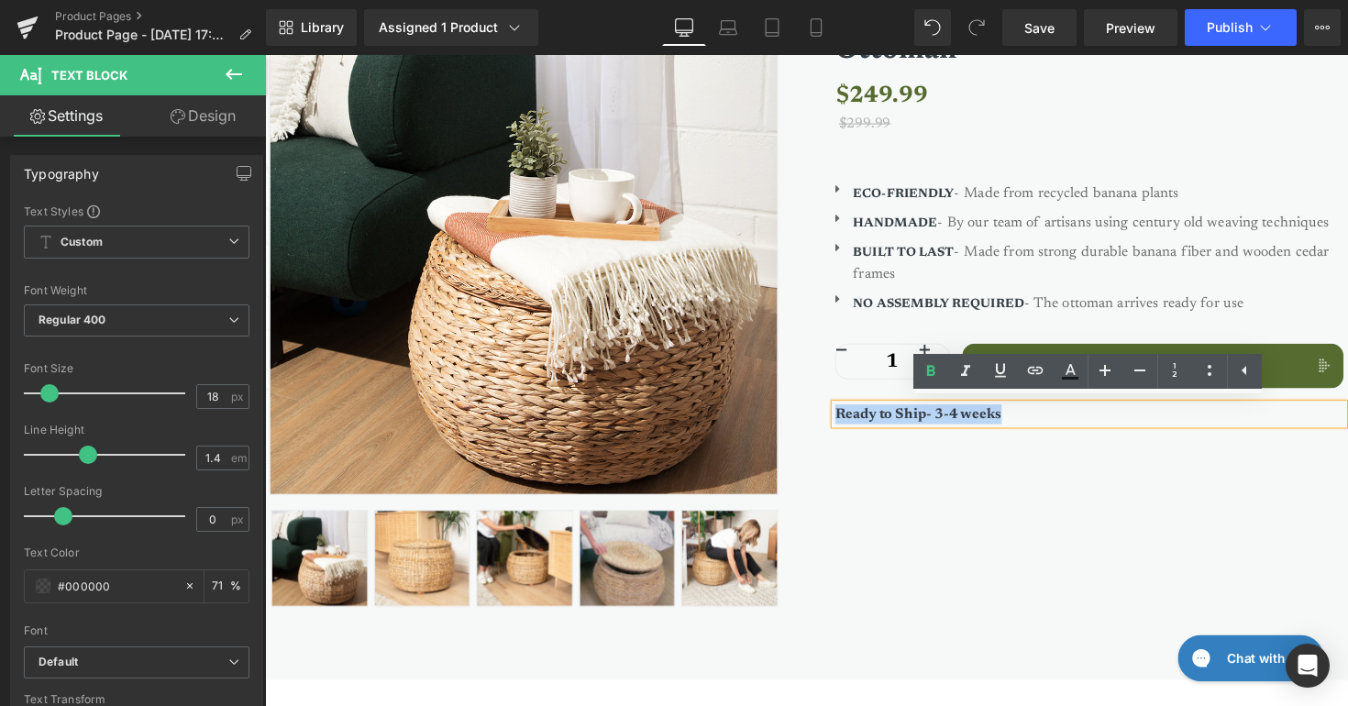
click at [1110, 530] on div "Sale Off (P) Image ‹" at bounding box center [820, 290] width 1101 height 700
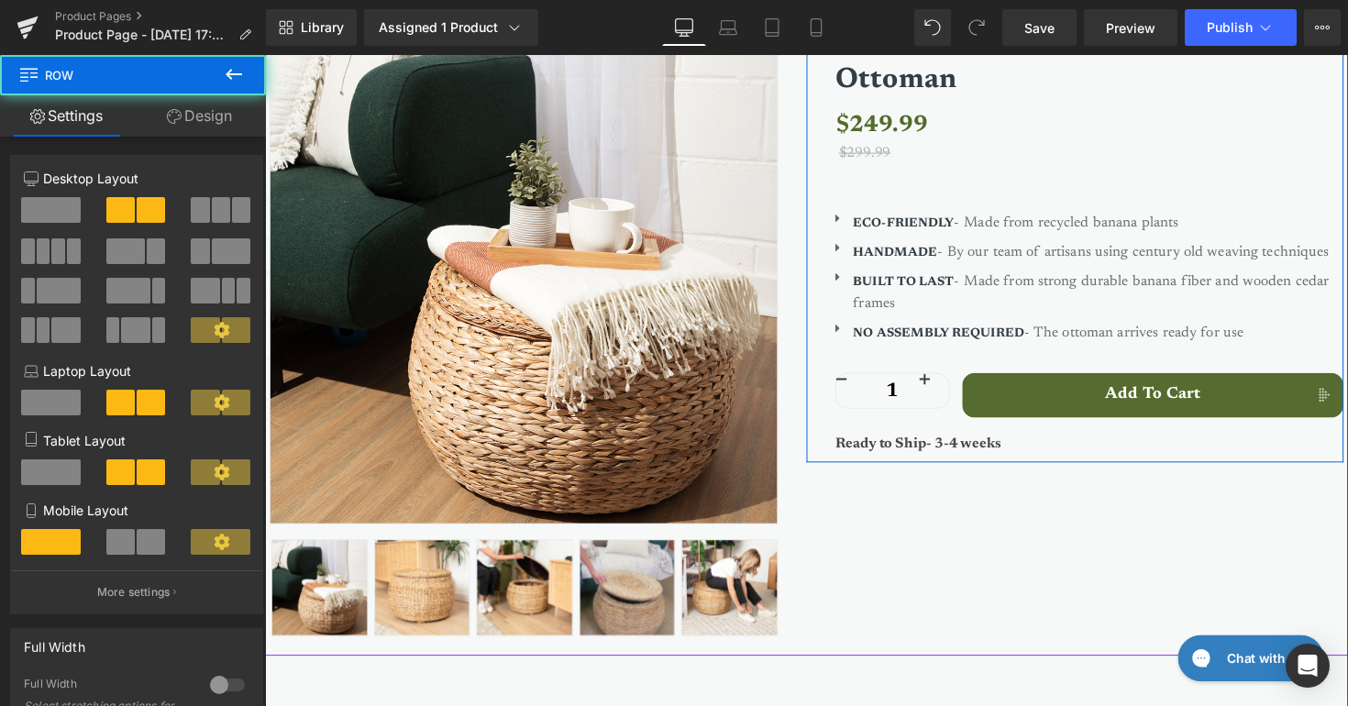
scroll to position [294, 0]
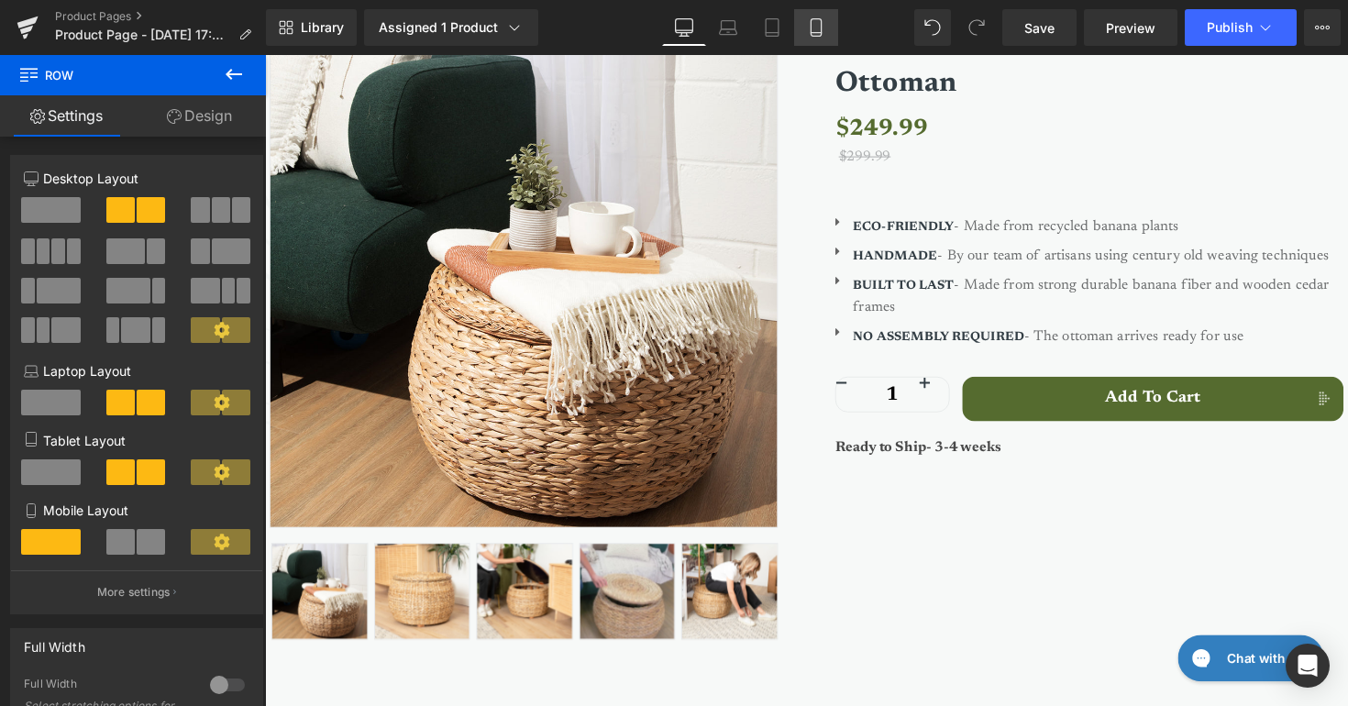
click at [803, 29] on link "Mobile" at bounding box center [816, 27] width 44 height 37
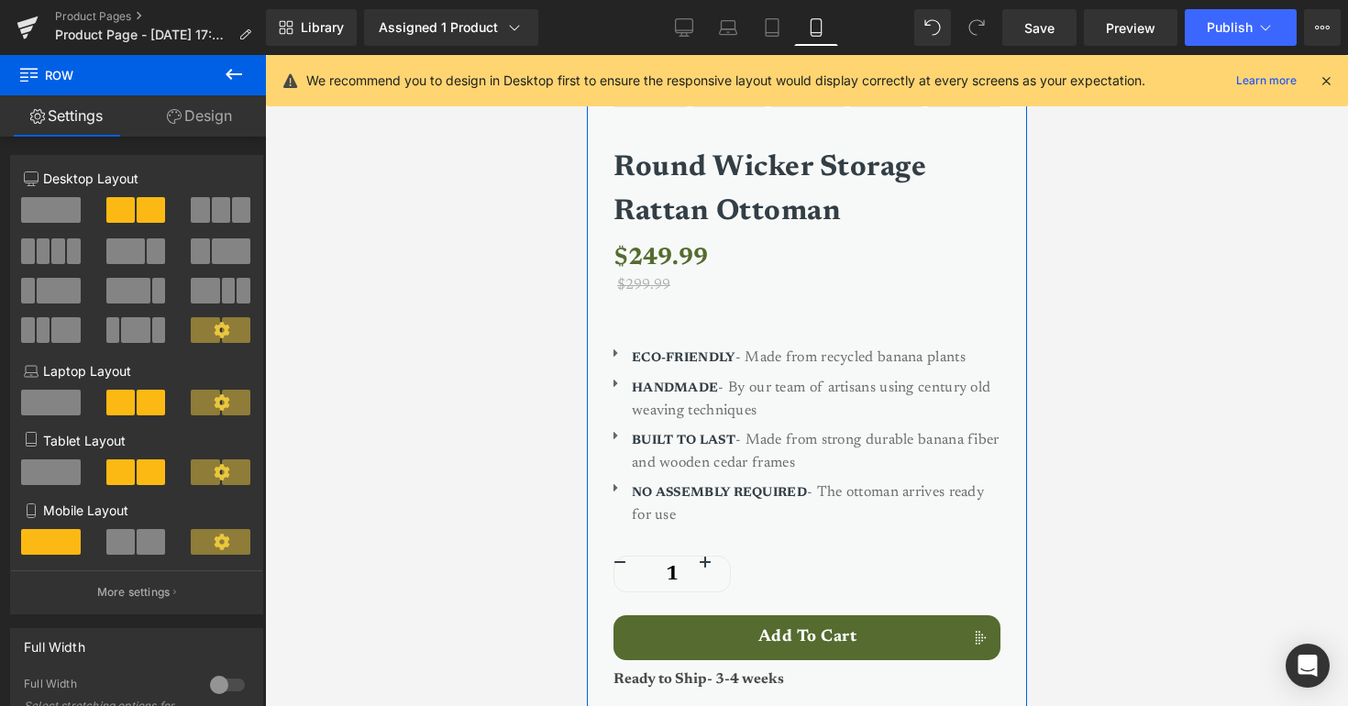
scroll to position [587, 0]
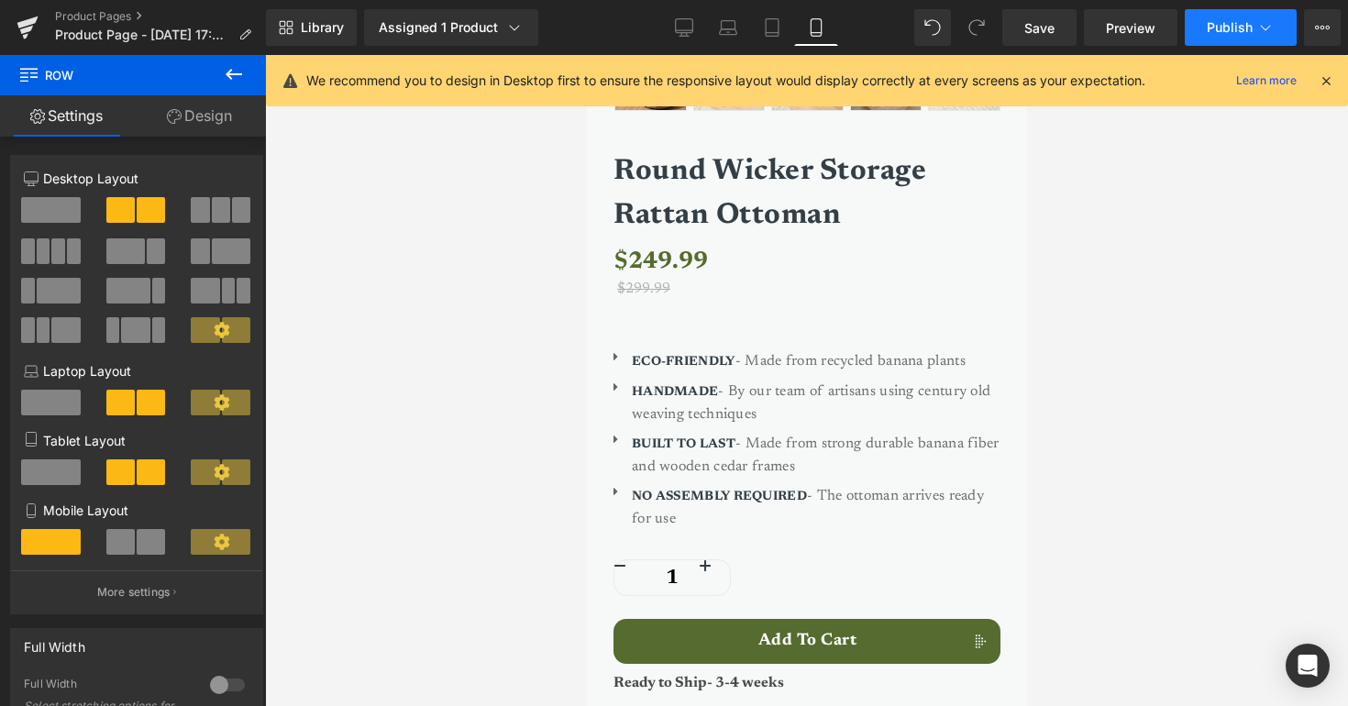
click at [1221, 37] on button "Publish" at bounding box center [1241, 27] width 112 height 37
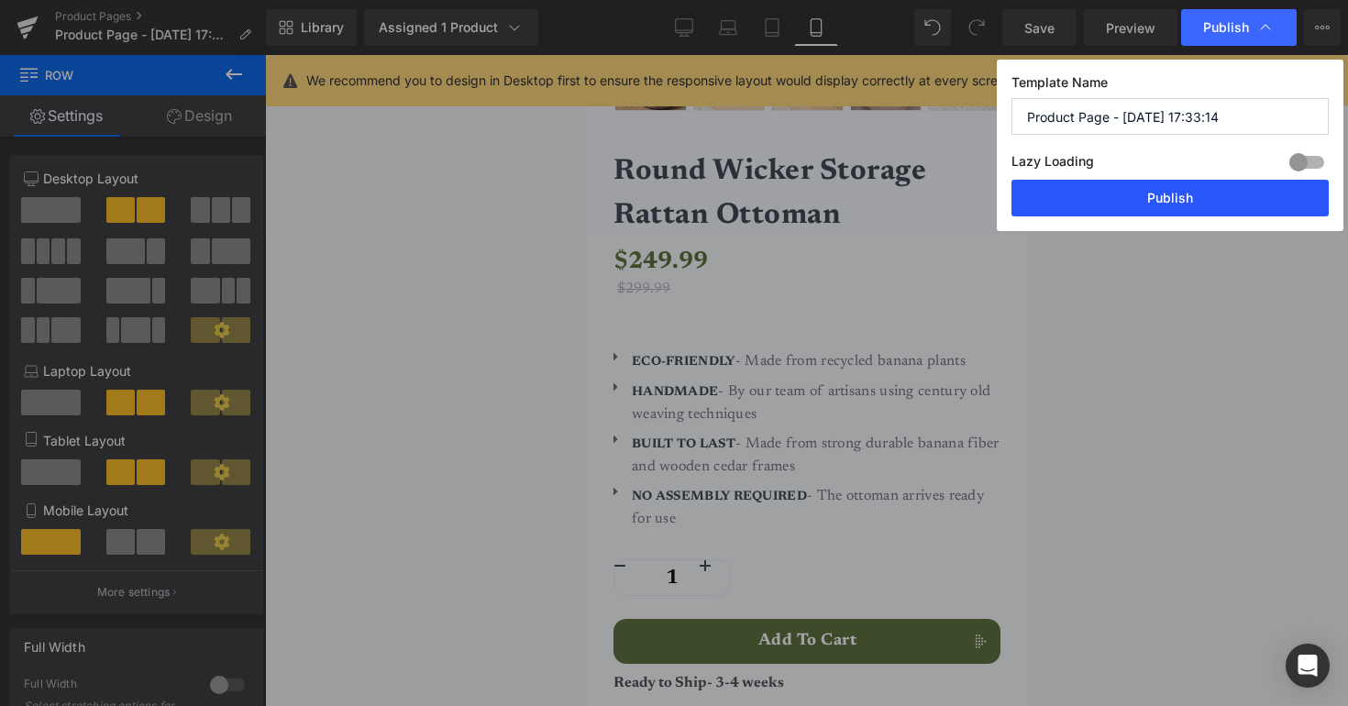
click at [1160, 198] on button "Publish" at bounding box center [1170, 198] width 317 height 37
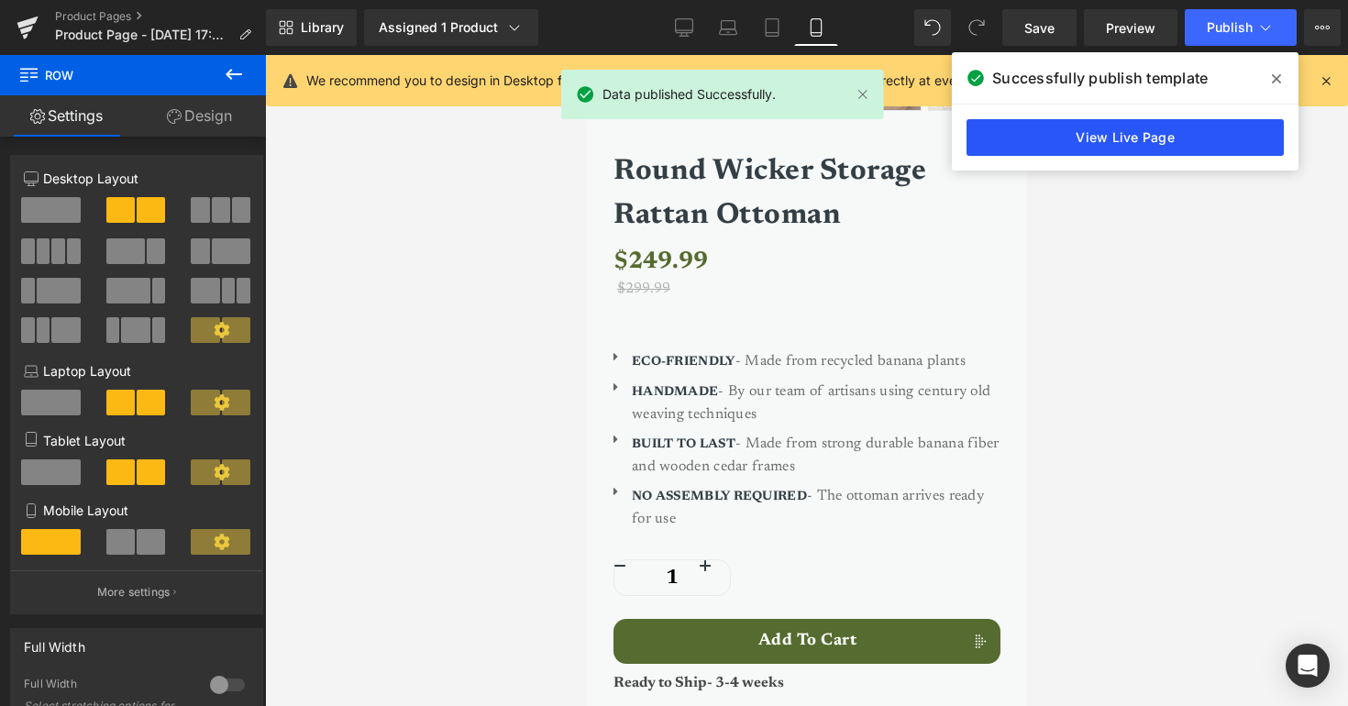
click at [1081, 143] on link "View Live Page" at bounding box center [1125, 137] width 317 height 37
